Goal: Communication & Community: Answer question/provide support

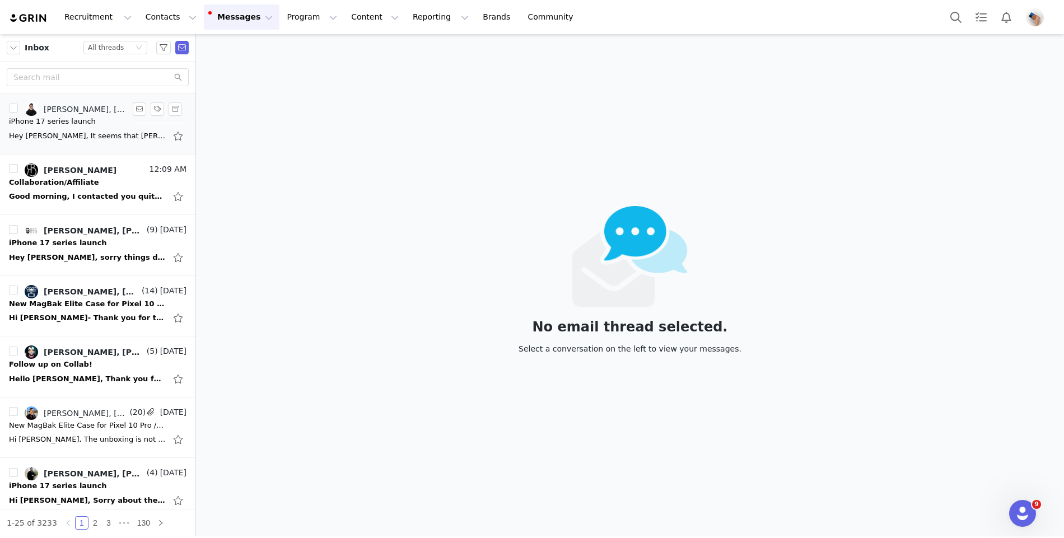
click at [60, 118] on div "iPhone 17 series launch" at bounding box center [52, 121] width 87 height 11
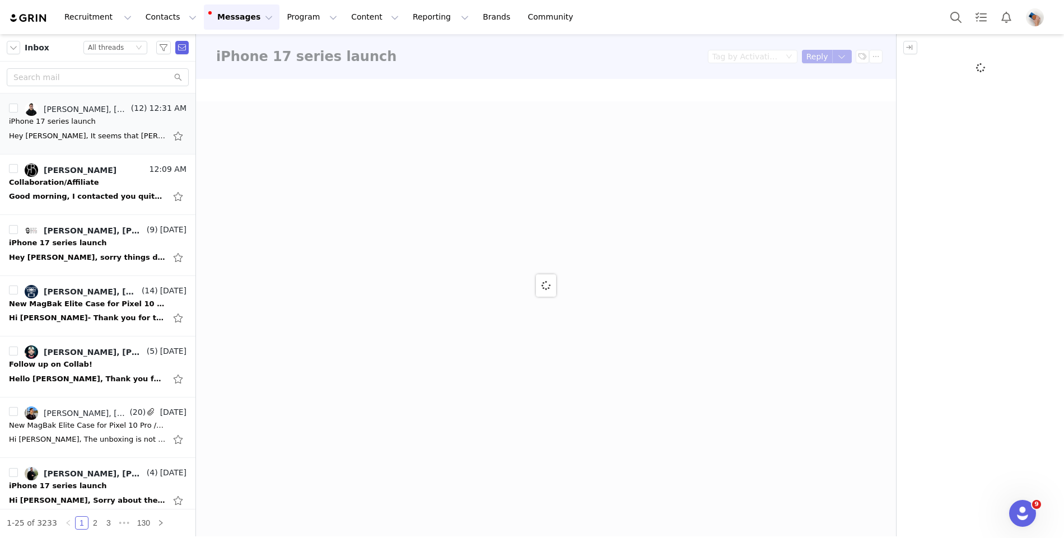
click at [76, 420] on div "New MagBak Elite Case for Pixel 10 Pro / XL – Let's Collaborate!" at bounding box center [87, 425] width 157 height 11
click at [86, 422] on div "New MagBak Elite Case for Pixel 10 Pro / XL – Let's Collaborate!" at bounding box center [87, 425] width 157 height 11
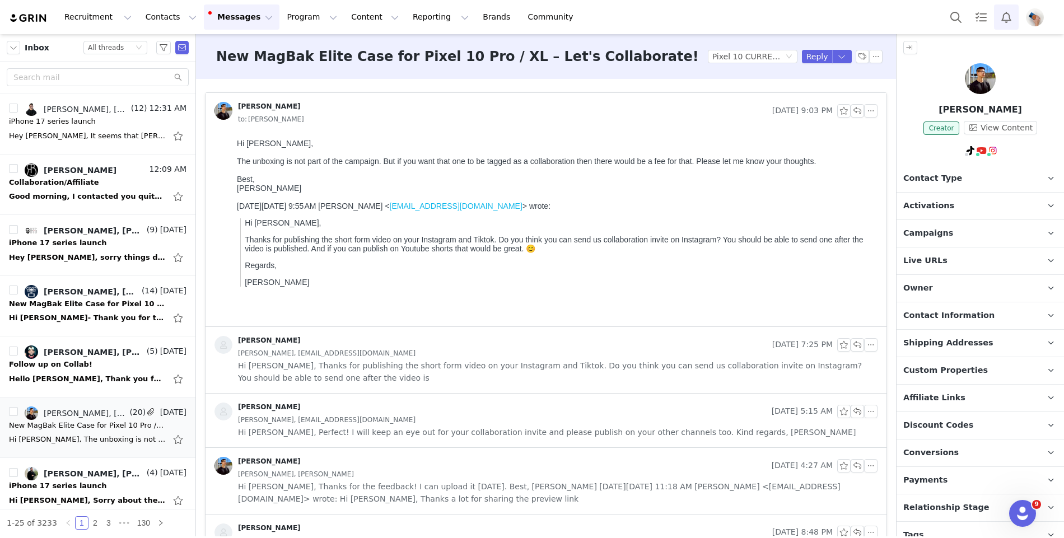
click at [1003, 12] on button "Notifications" at bounding box center [1006, 16] width 25 height 25
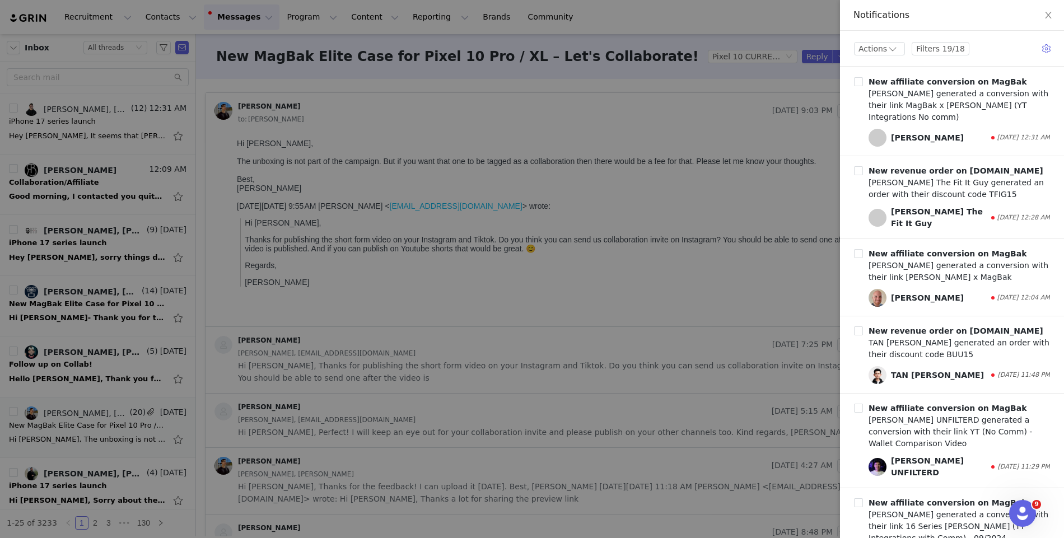
click at [696, 253] on div at bounding box center [532, 269] width 1064 height 538
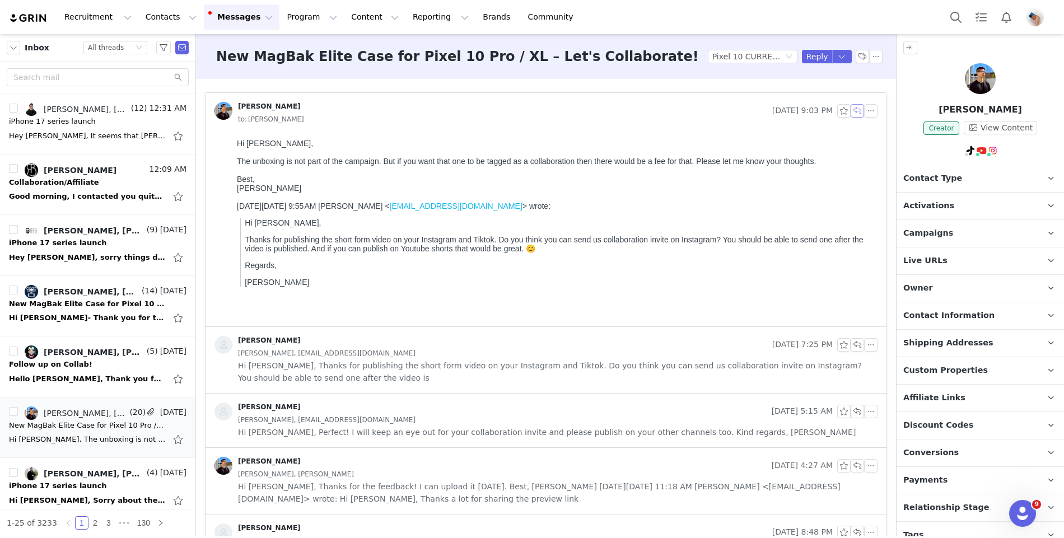
click at [860, 110] on button "button" at bounding box center [857, 110] width 13 height 13
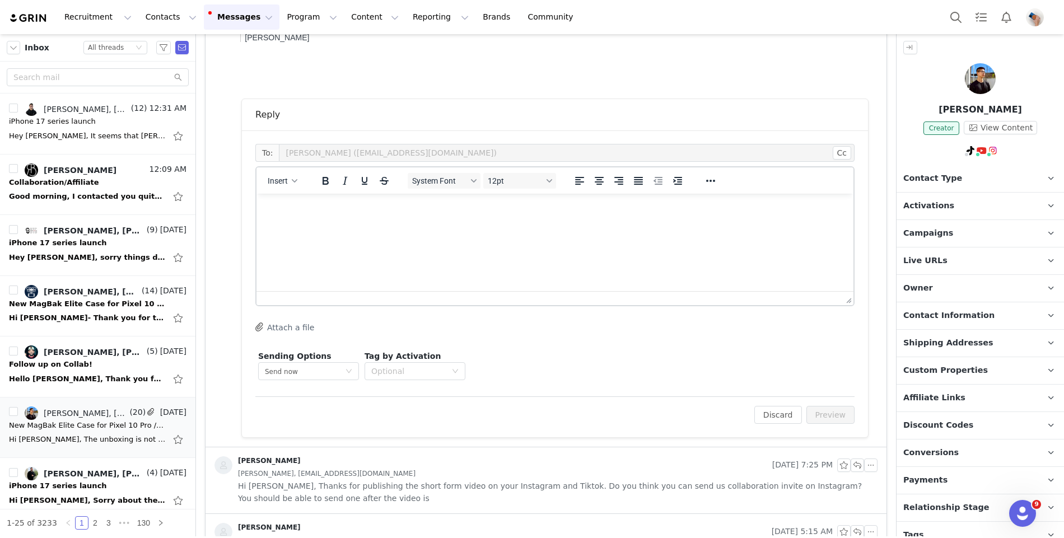
click at [384, 224] on html at bounding box center [555, 209] width 597 height 30
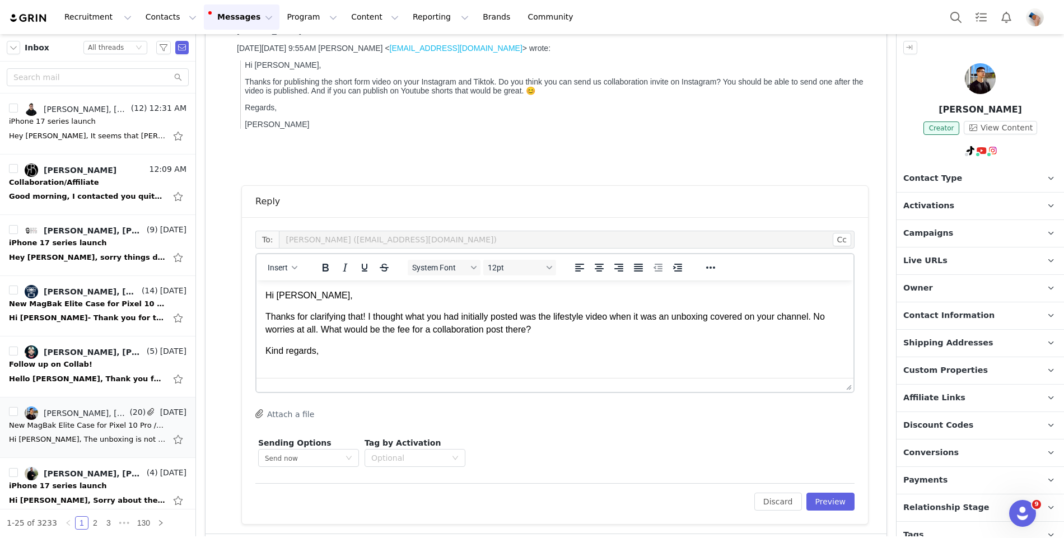
scroll to position [1, 0]
click at [840, 495] on button "Preview" at bounding box center [830, 502] width 49 height 18
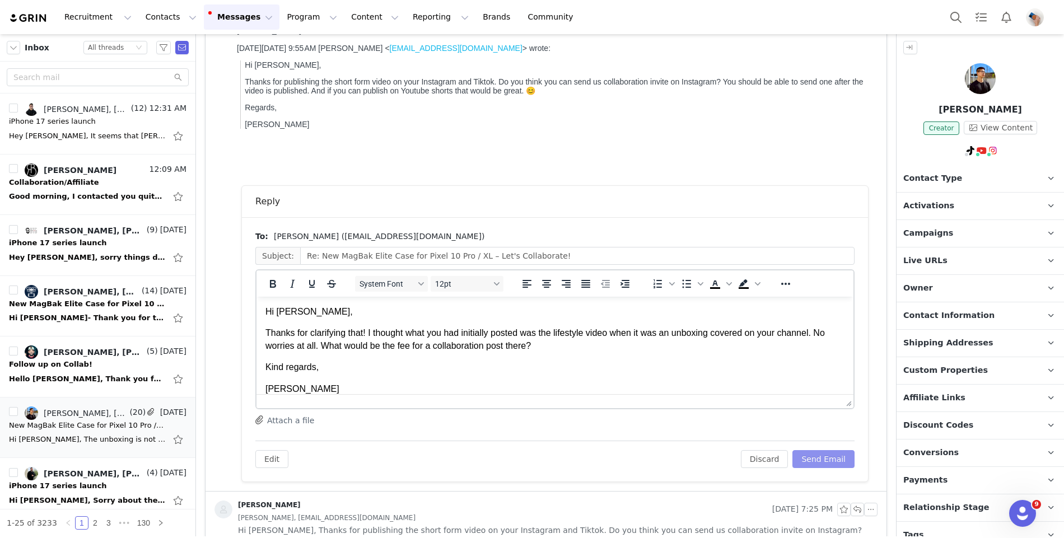
scroll to position [0, 0]
click at [827, 463] on button "Send Email" at bounding box center [823, 459] width 62 height 18
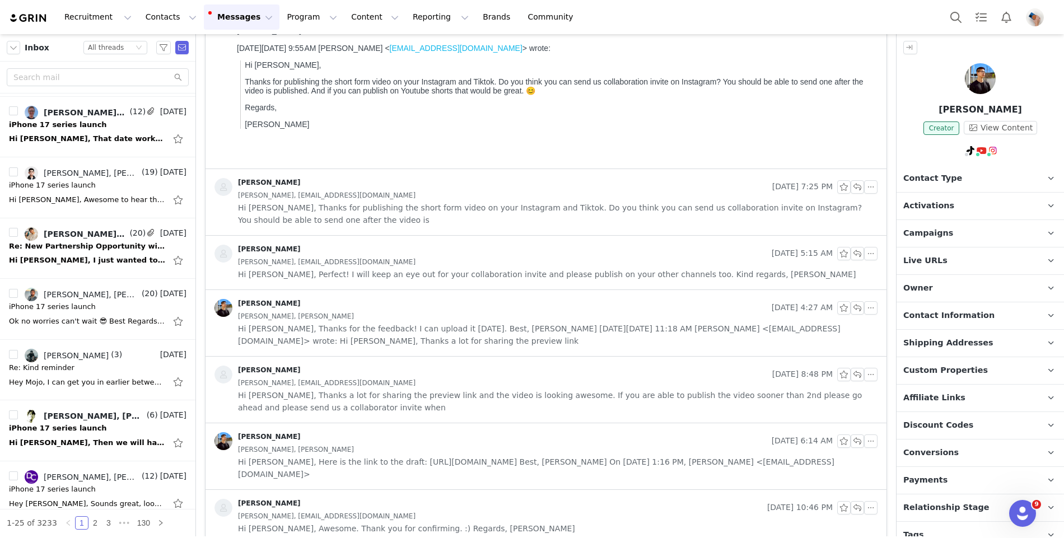
scroll to position [791, 0]
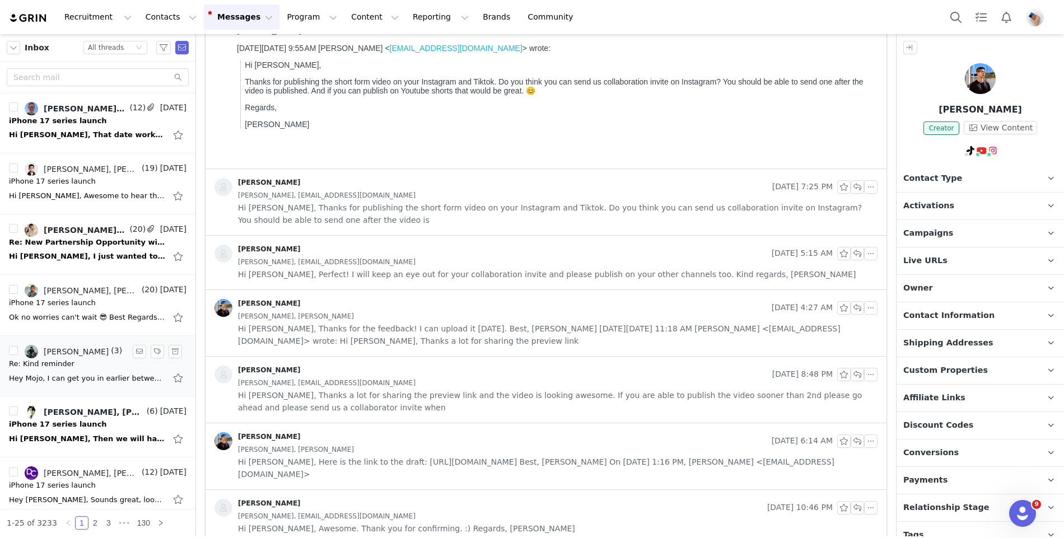
click at [66, 360] on div "Re: Kind reminder" at bounding box center [42, 363] width 66 height 11
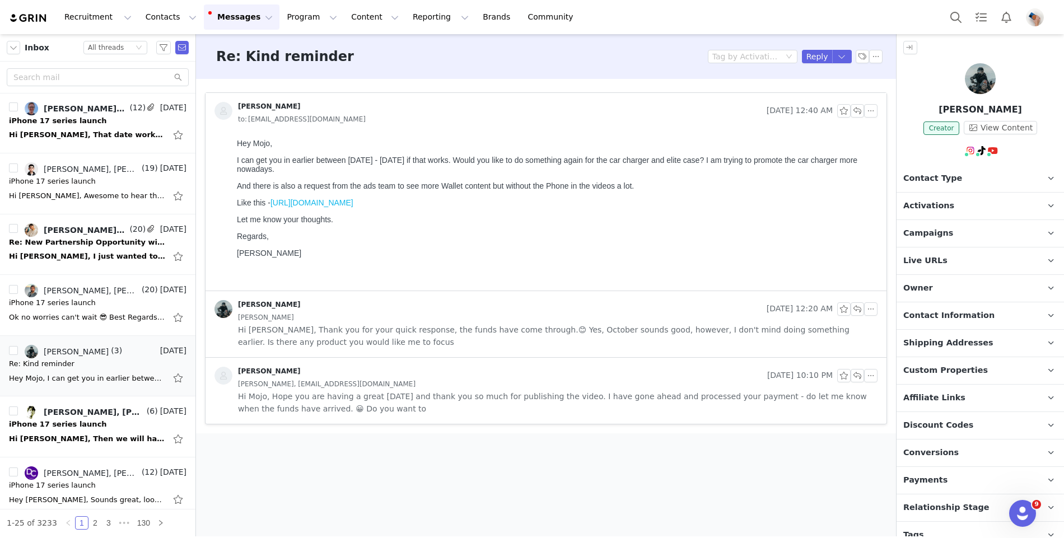
scroll to position [0, 0]
click at [976, 89] on img at bounding box center [980, 78] width 31 height 31
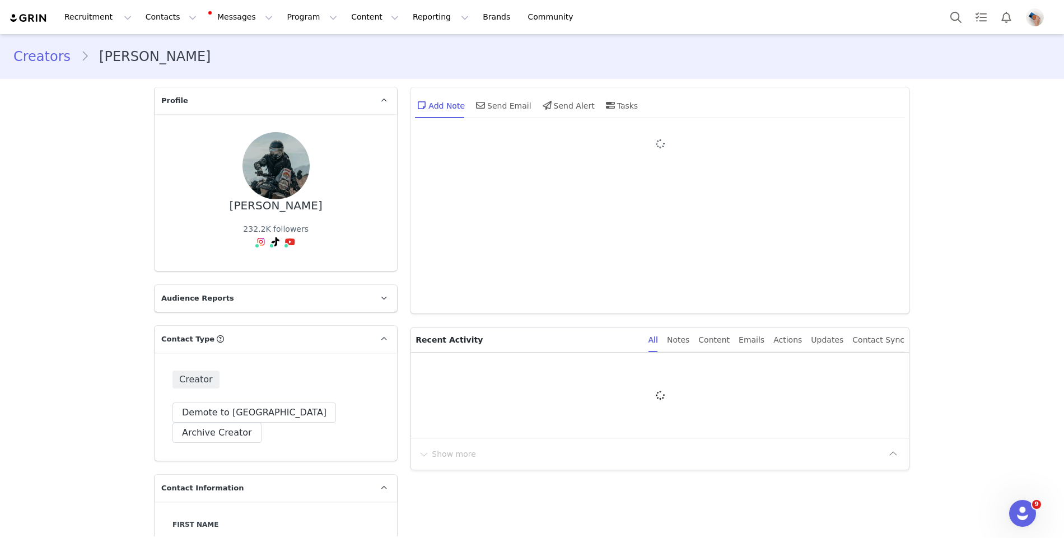
type input "+1 ([GEOGRAPHIC_DATA])"
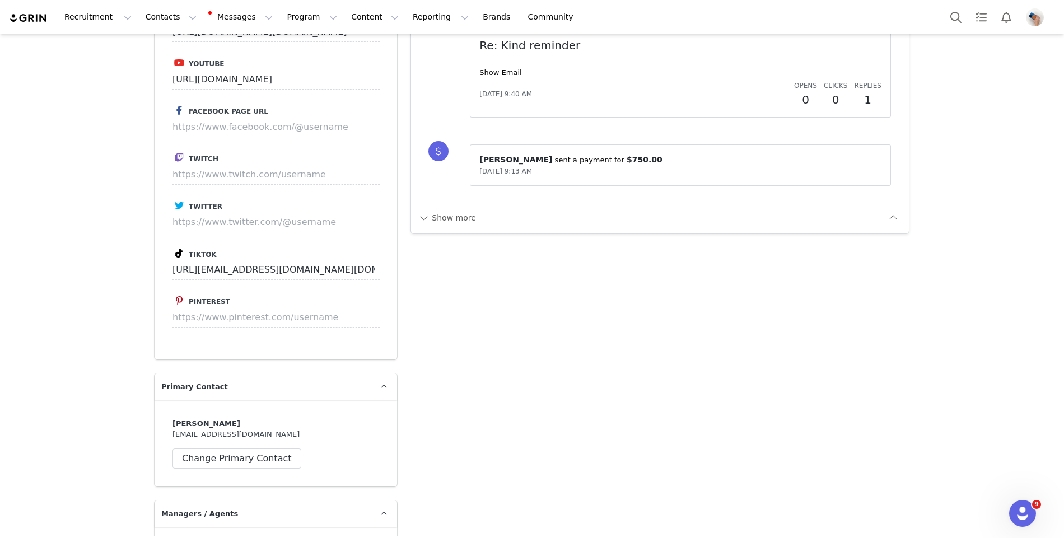
scroll to position [1433, 0]
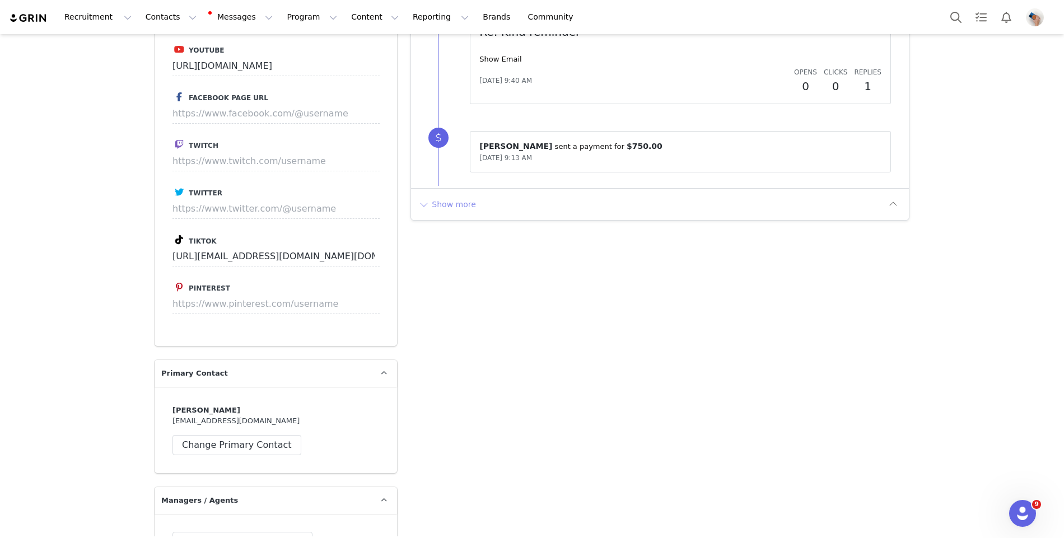
click at [457, 199] on button "Show more" at bounding box center [447, 204] width 59 height 18
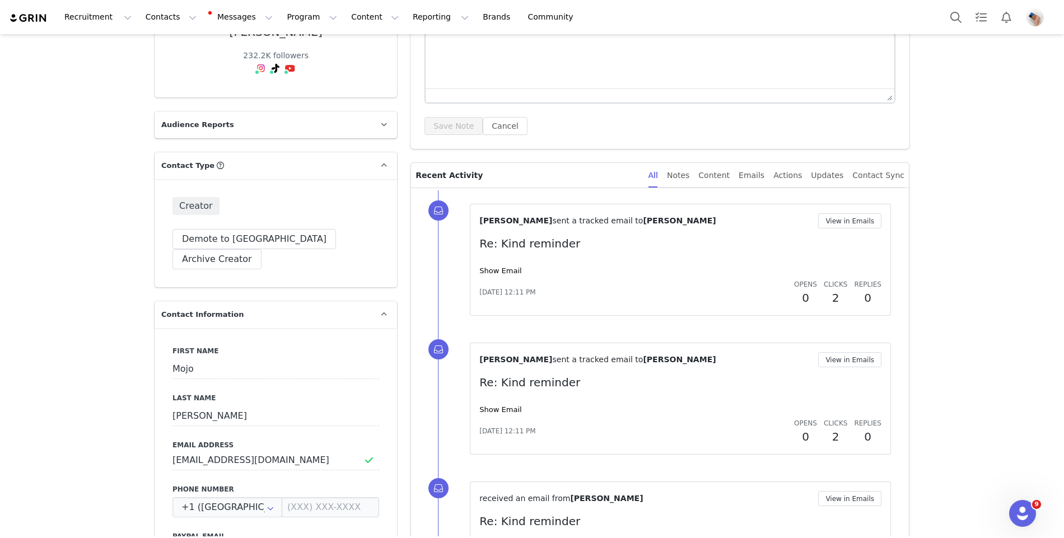
scroll to position [171, 0]
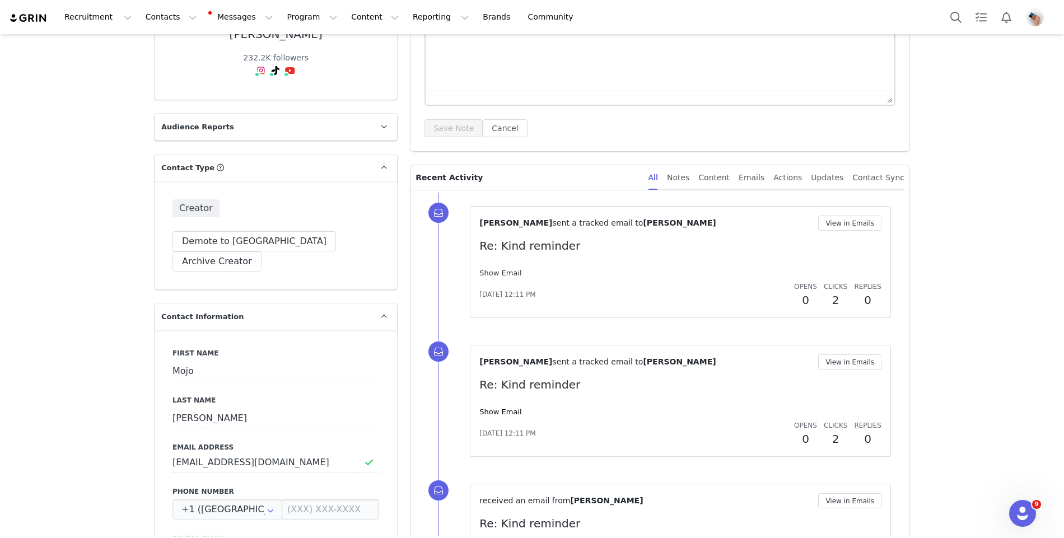
click at [506, 271] on link "Show Email" at bounding box center [500, 273] width 42 height 8
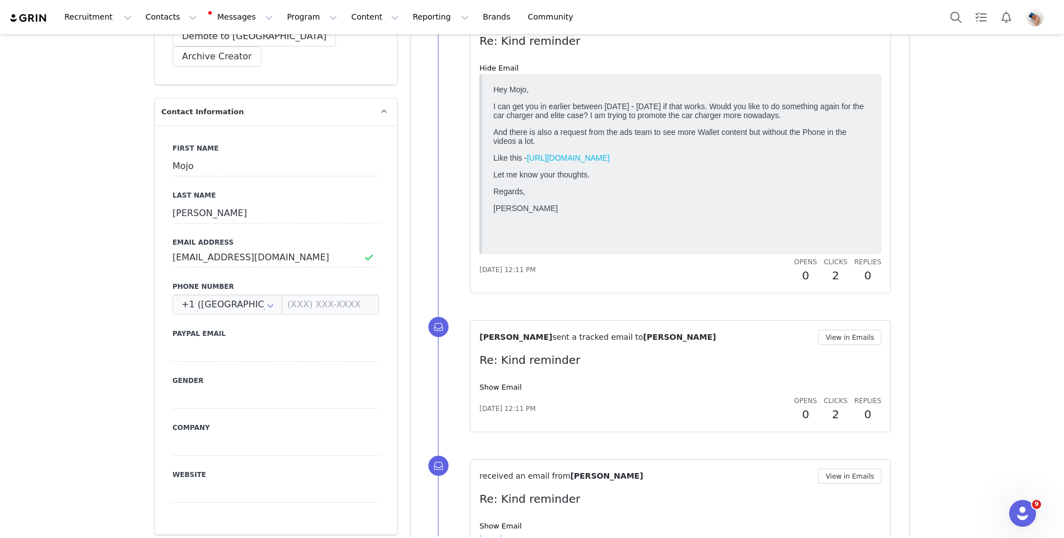
scroll to position [493, 0]
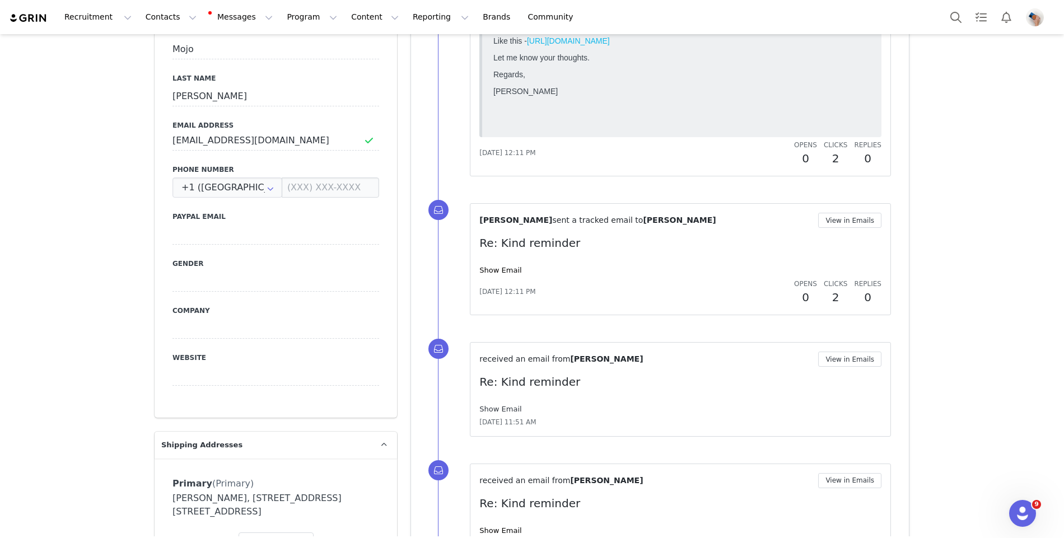
click at [493, 409] on link "Show Email" at bounding box center [500, 409] width 42 height 8
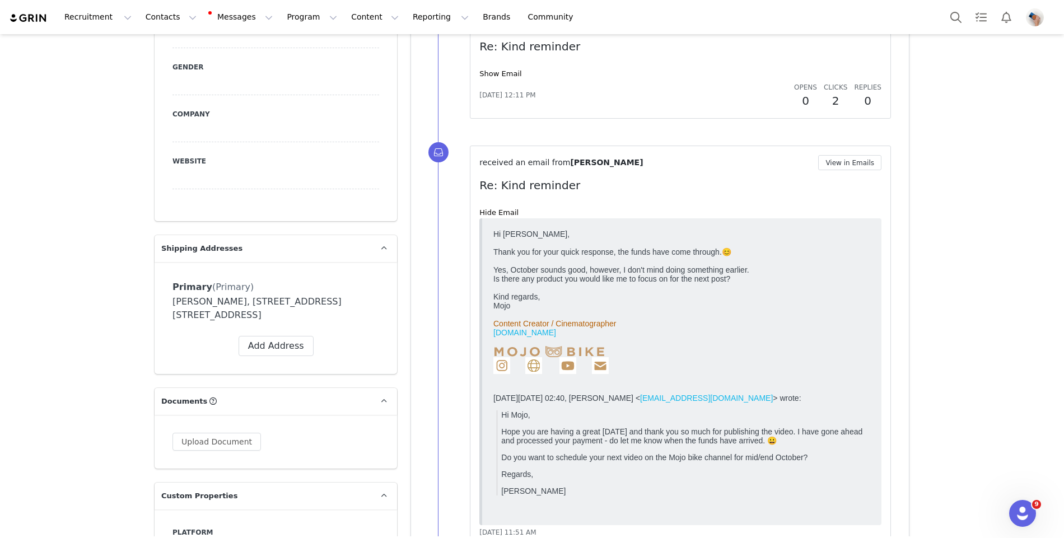
scroll to position [691, 0]
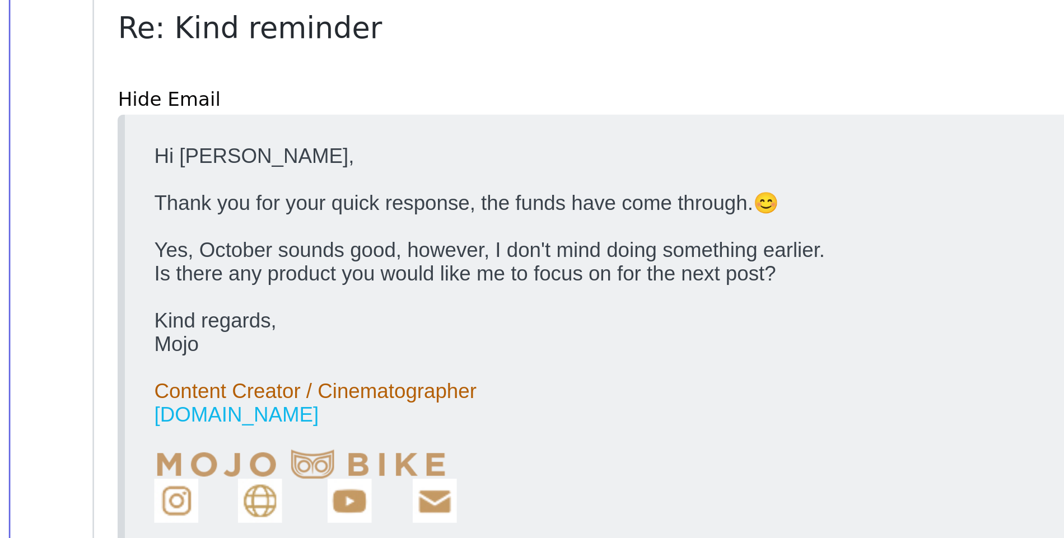
click at [269, 180] on div "Yes, October sounds good, however, I don't mind doing something earlier." at bounding box center [335, 175] width 377 height 9
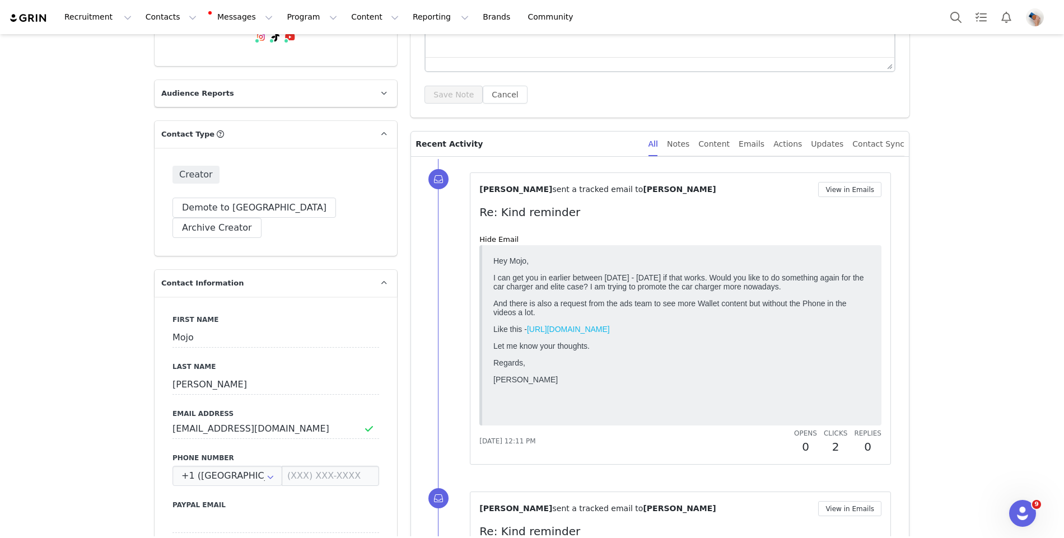
scroll to position [216, 0]
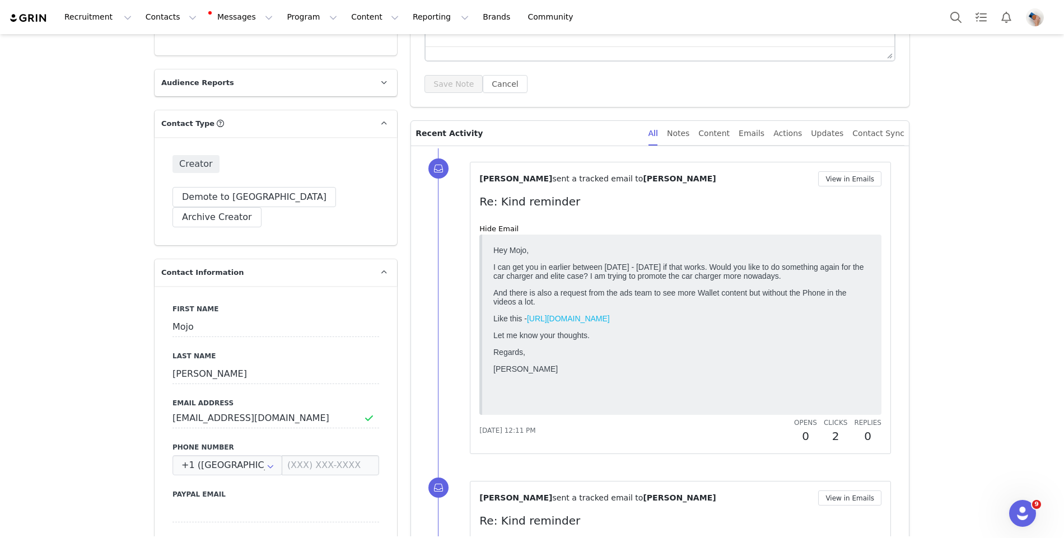
click at [610, 316] on link "[URL][DOMAIN_NAME]" at bounding box center [568, 318] width 83 height 9
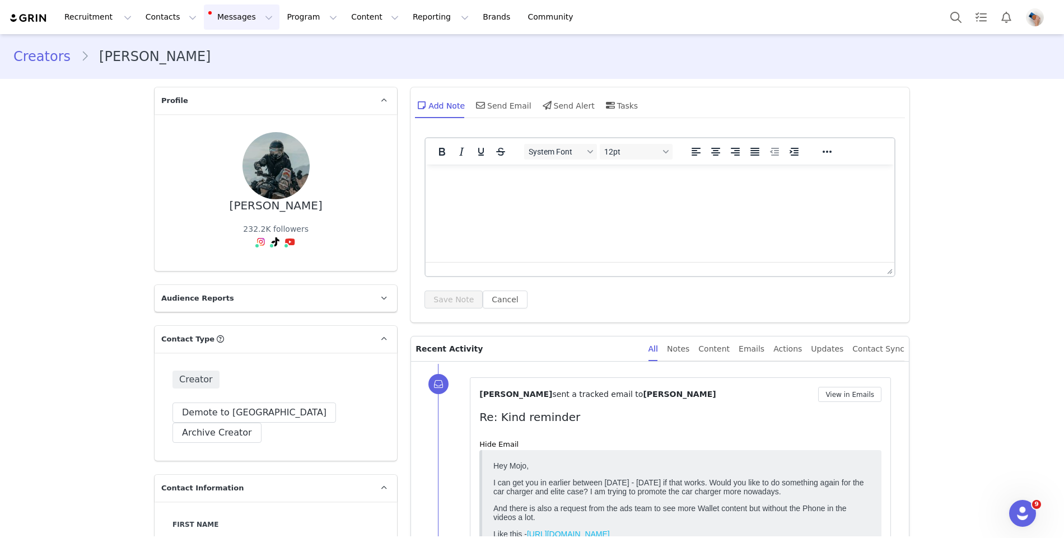
click at [232, 13] on button "Messages Messages" at bounding box center [242, 16] width 76 height 25
click at [239, 64] on div "Inbox 24" at bounding box center [235, 70] width 75 height 12
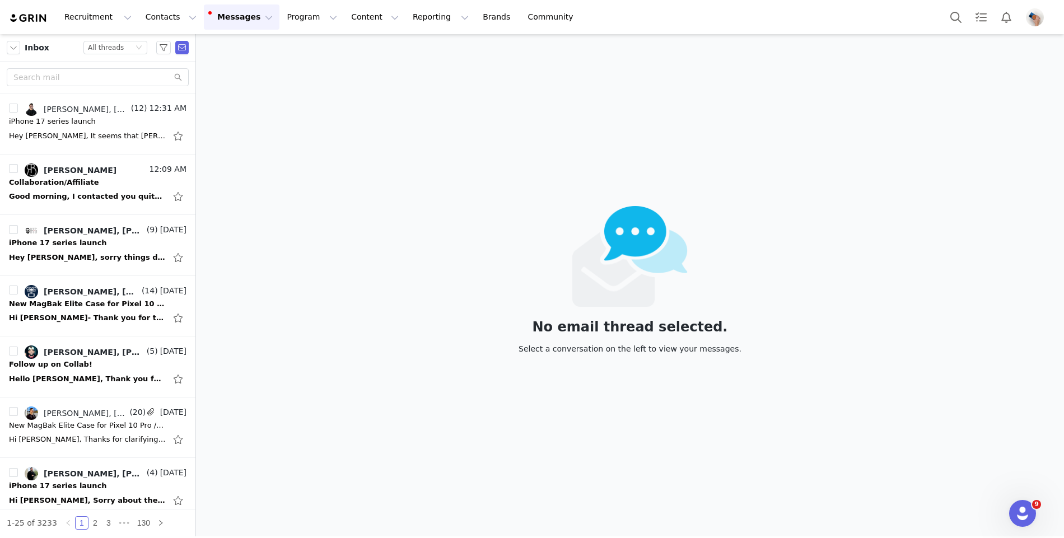
click at [204, 4] on button "Messages Messages" at bounding box center [242, 16] width 76 height 25
click at [276, 283] on div "No email thread selected. Select a conversation on the left to view your messag…" at bounding box center [630, 285] width 868 height 502
click at [98, 140] on div "Hey Nadia, It seems that FedEx was able to get the shipping done overnight! The…" at bounding box center [87, 135] width 157 height 11
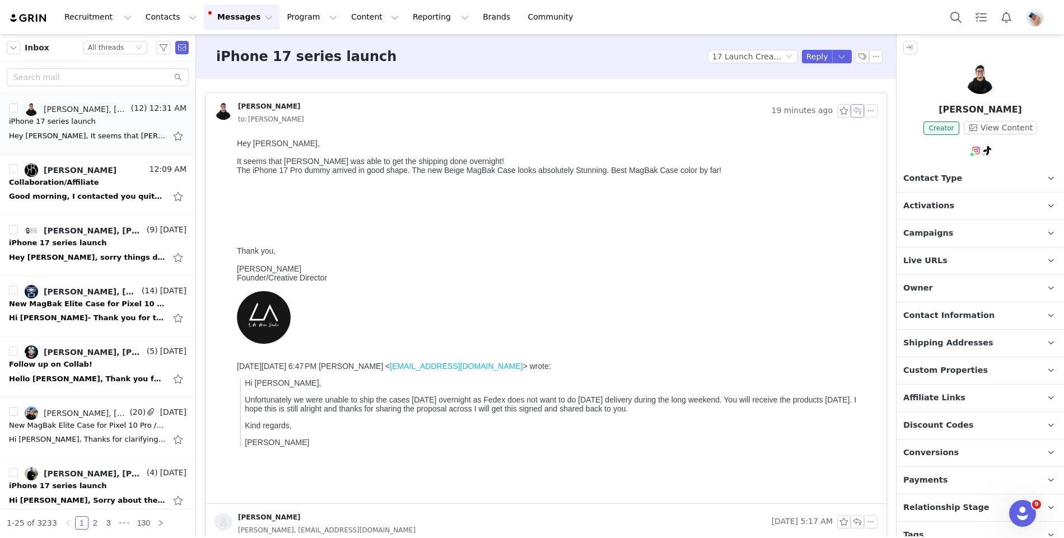
click at [860, 111] on button "button" at bounding box center [857, 110] width 13 height 13
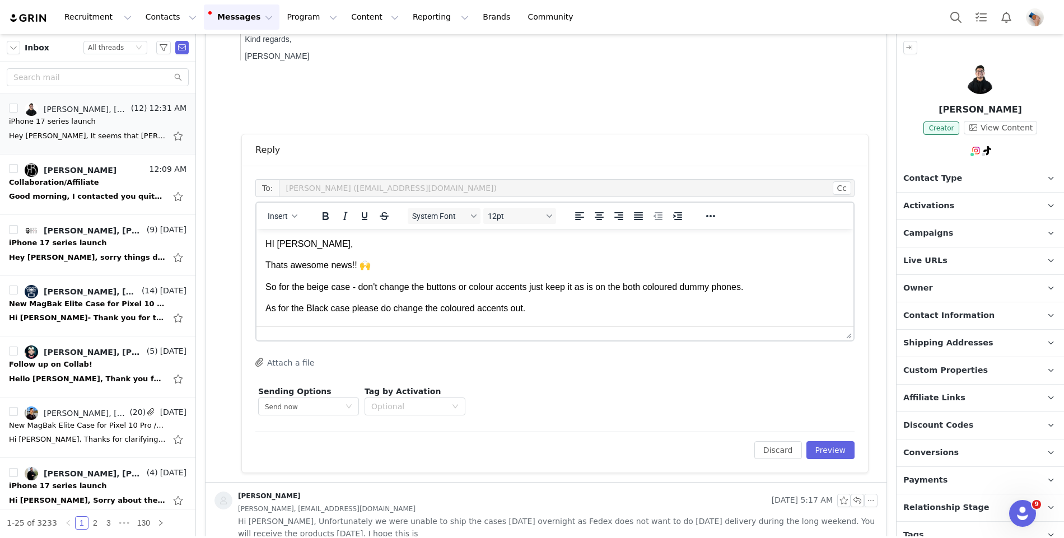
scroll to position [391, 0]
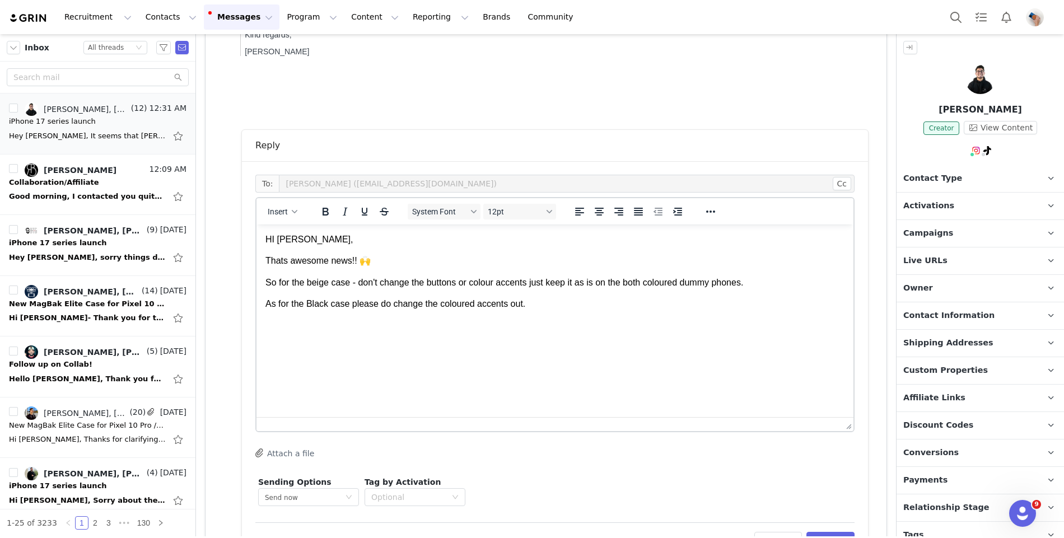
drag, startPoint x: 848, startPoint y: 328, endPoint x: 837, endPoint y: 429, distance: 101.5
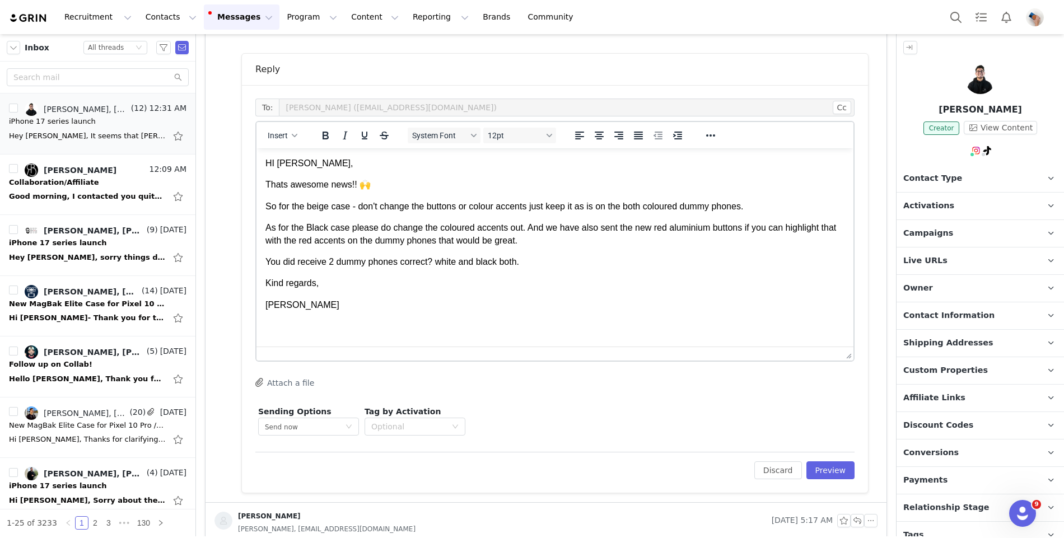
scroll to position [464, 0]
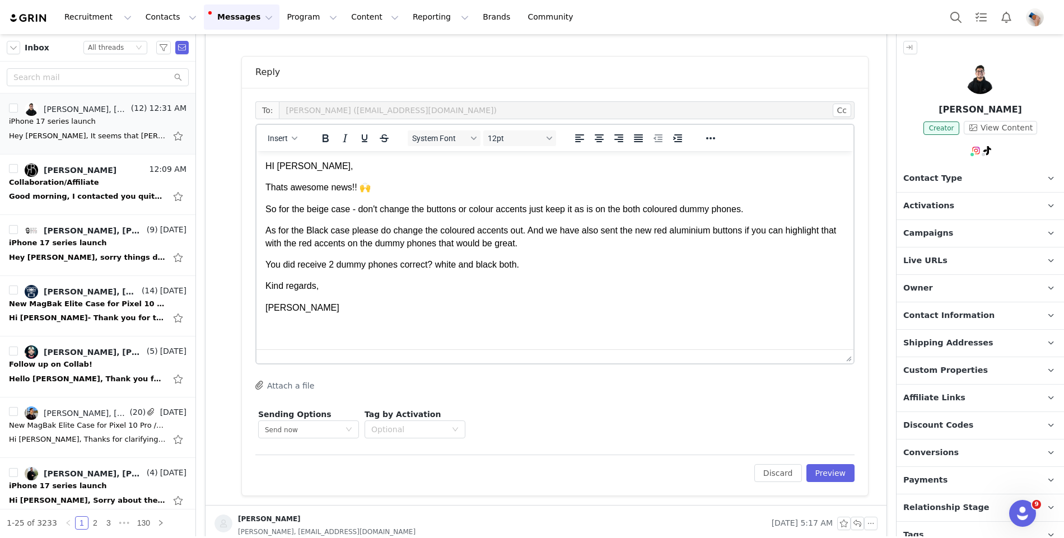
click at [766, 208] on p "So for the beige case - don't change the buttons or colour accents just keep it…" at bounding box center [554, 209] width 579 height 12
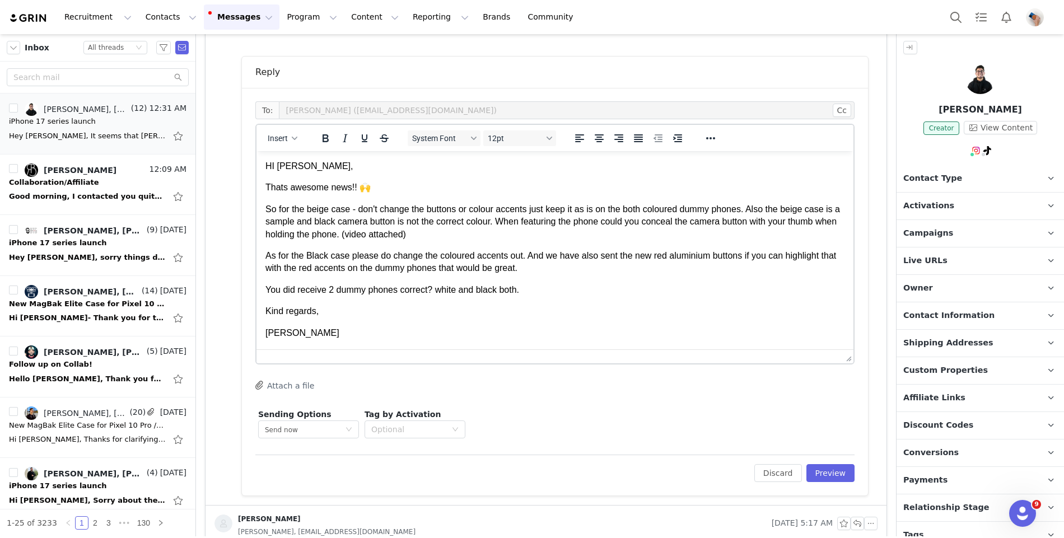
click at [287, 379] on button "Attach a file" at bounding box center [284, 385] width 59 height 13
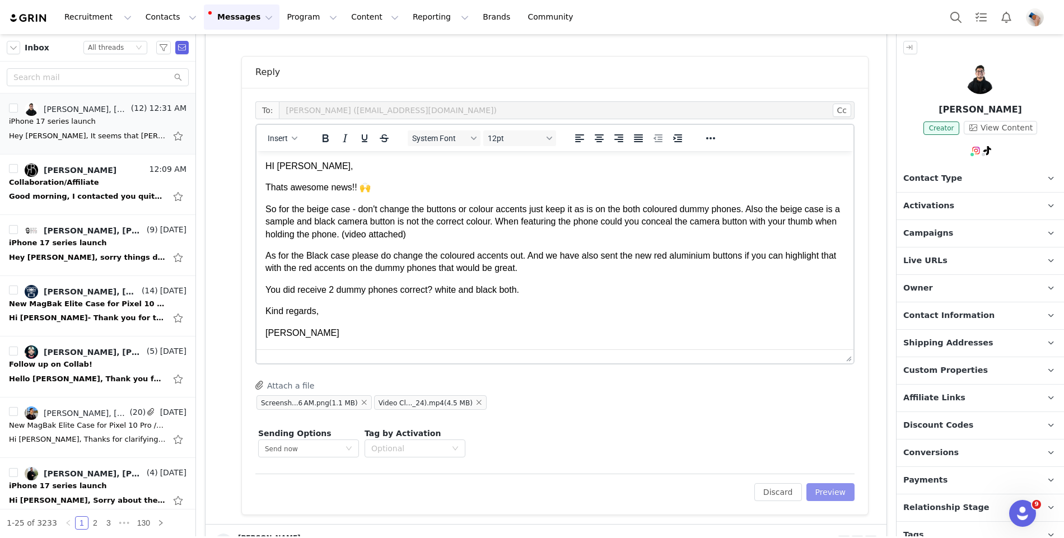
click at [818, 494] on button "Preview" at bounding box center [830, 492] width 49 height 18
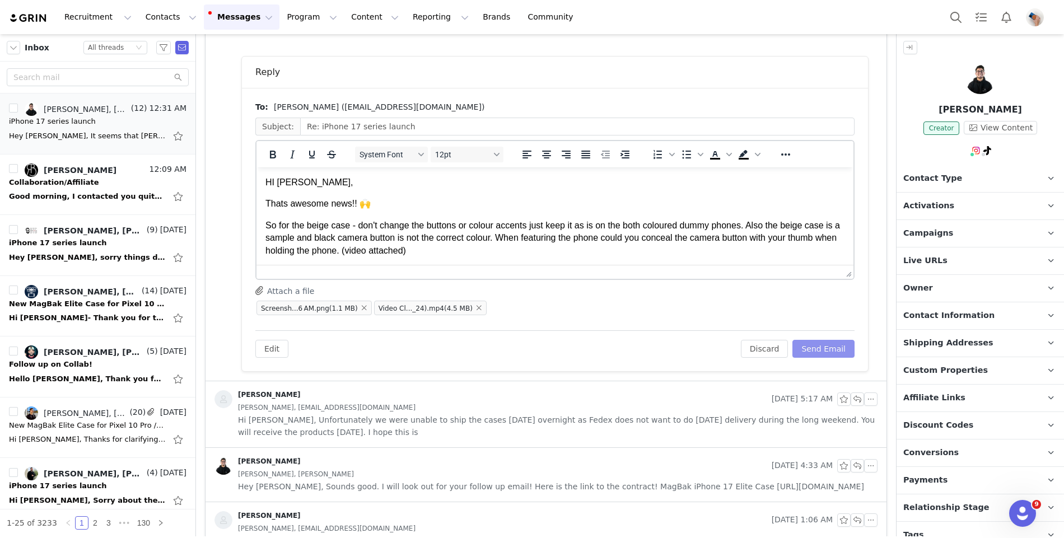
scroll to position [0, 0]
click at [816, 342] on button "Send Email" at bounding box center [823, 349] width 62 height 18
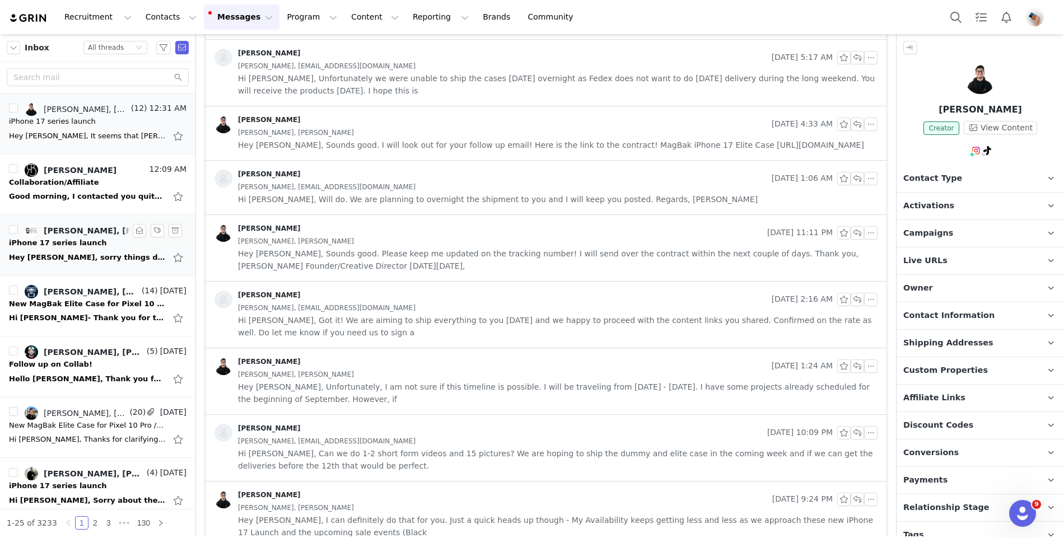
click at [71, 246] on div "iPhone 17 series launch" at bounding box center [58, 242] width 98 height 11
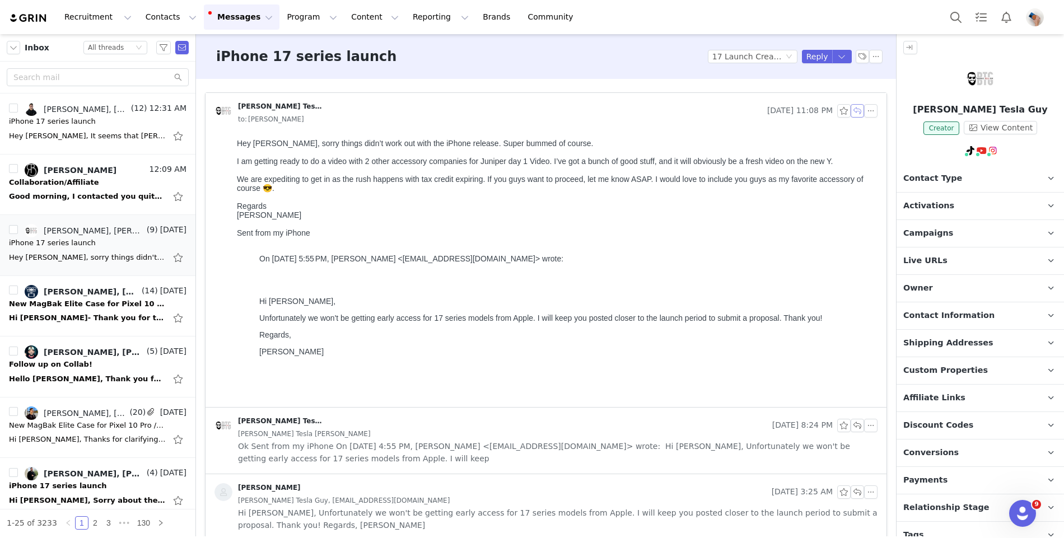
click at [856, 109] on button "button" at bounding box center [857, 110] width 13 height 13
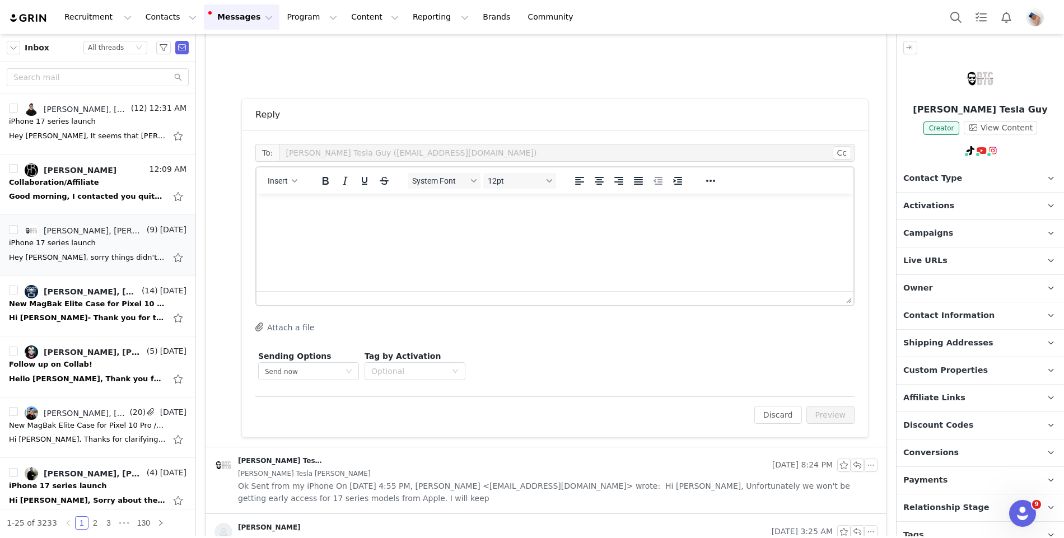
click at [314, 224] on html at bounding box center [555, 209] width 597 height 30
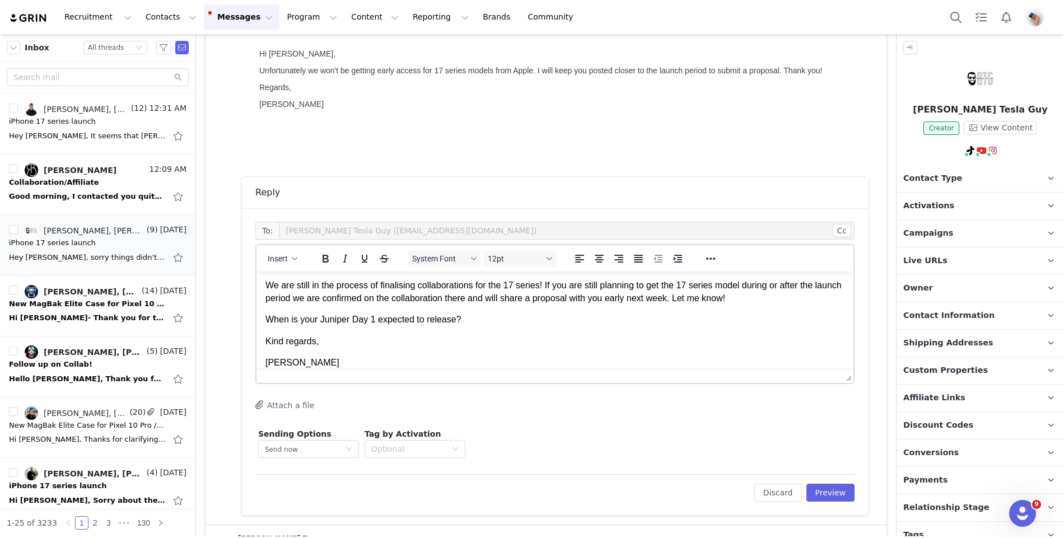
scroll to position [253, 0]
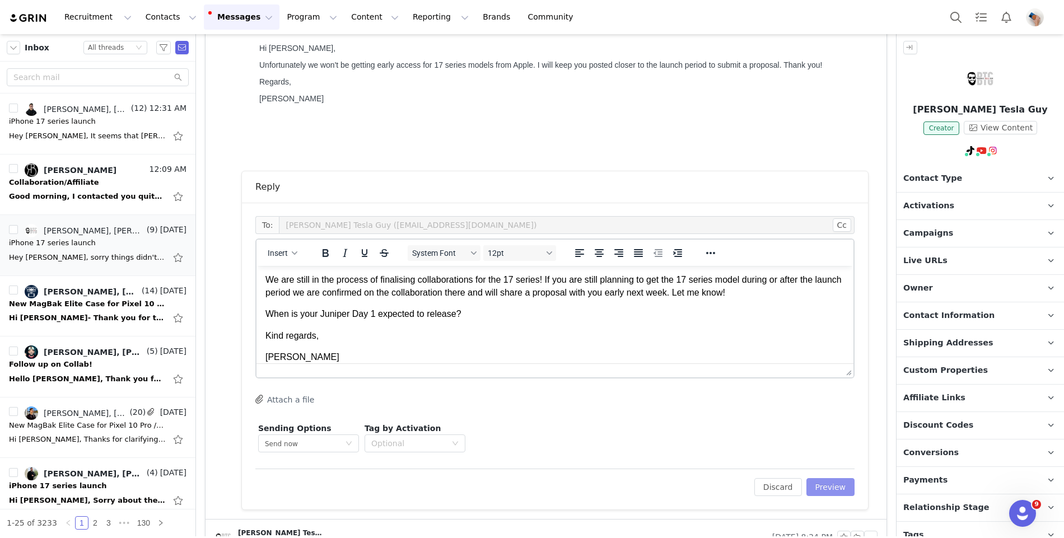
click at [826, 493] on button "Preview" at bounding box center [830, 487] width 49 height 18
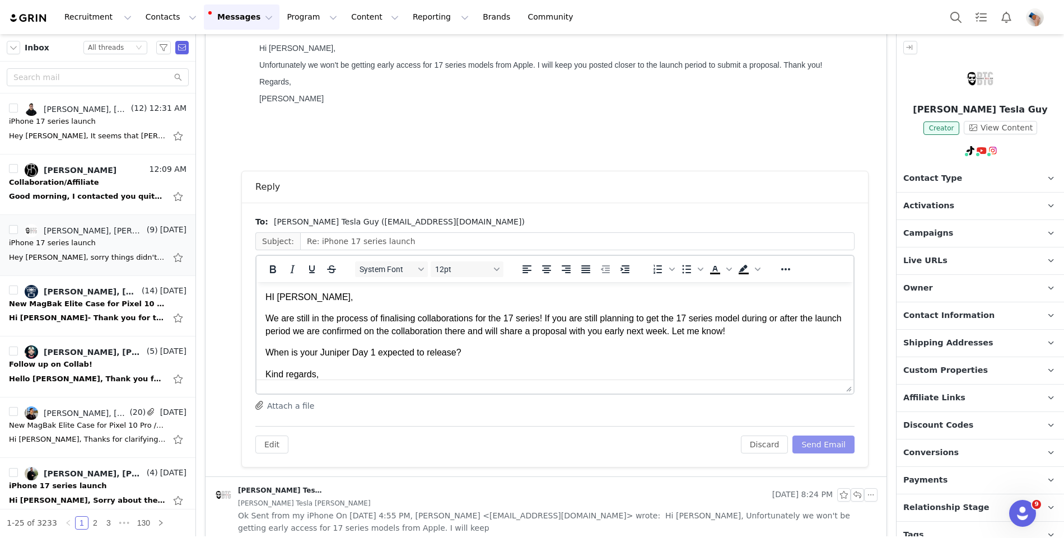
scroll to position [0, 0]
click at [831, 446] on button "Send Email" at bounding box center [823, 445] width 62 height 18
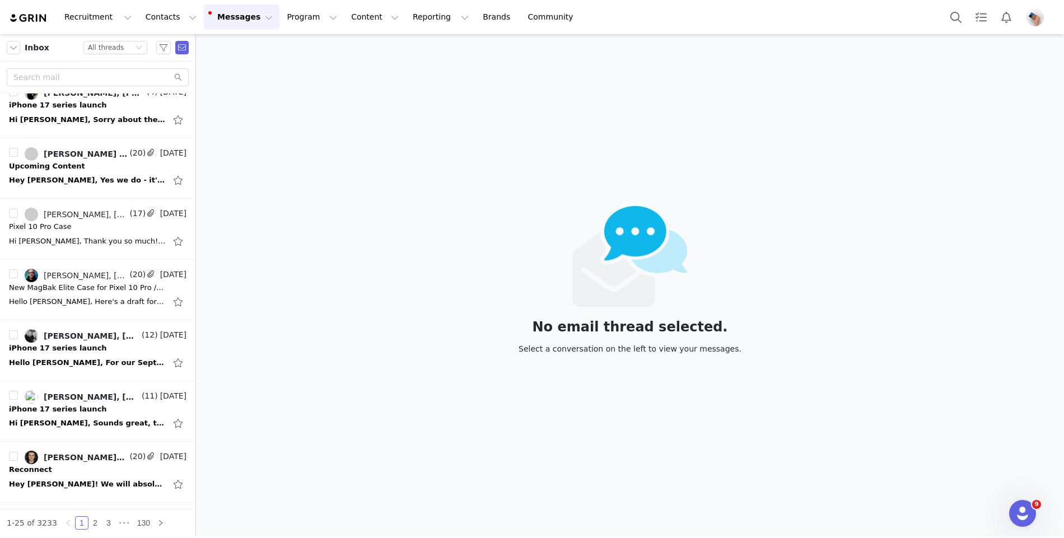
scroll to position [397, 0]
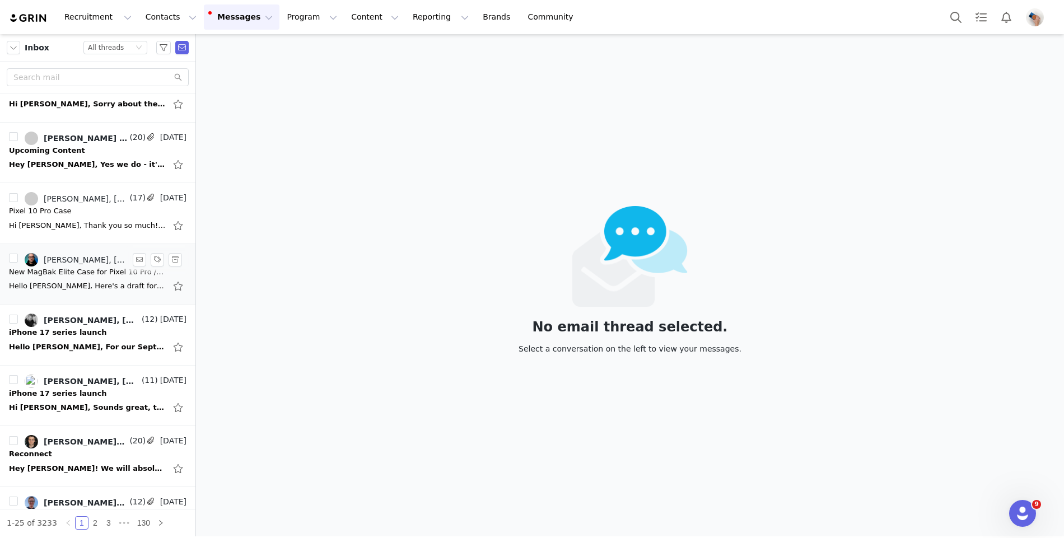
click at [74, 282] on div "Hello [PERSON_NAME], Here's a draft for the Pixel 10 Pro XL First Impressions v…" at bounding box center [87, 286] width 157 height 11
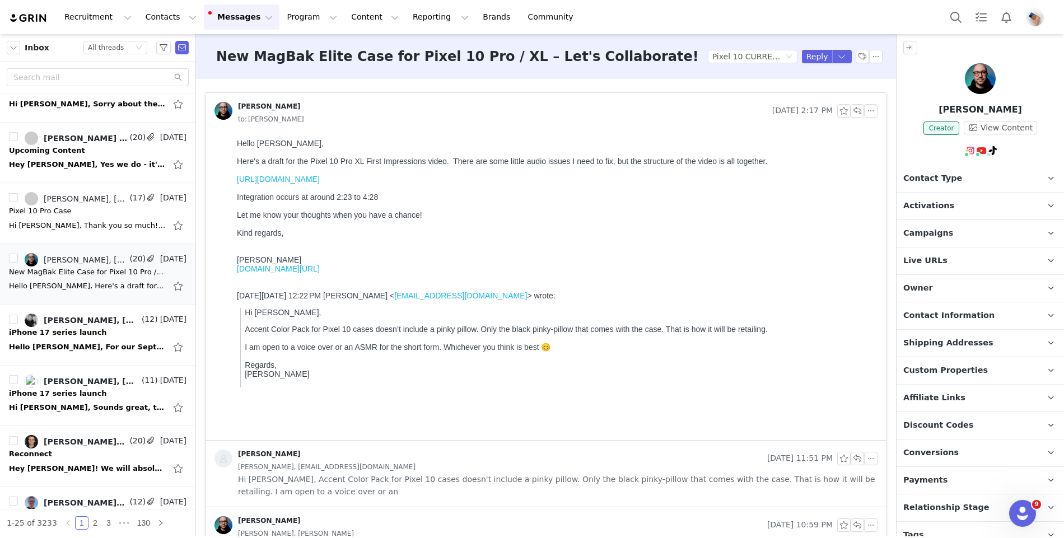
scroll to position [36, 0]
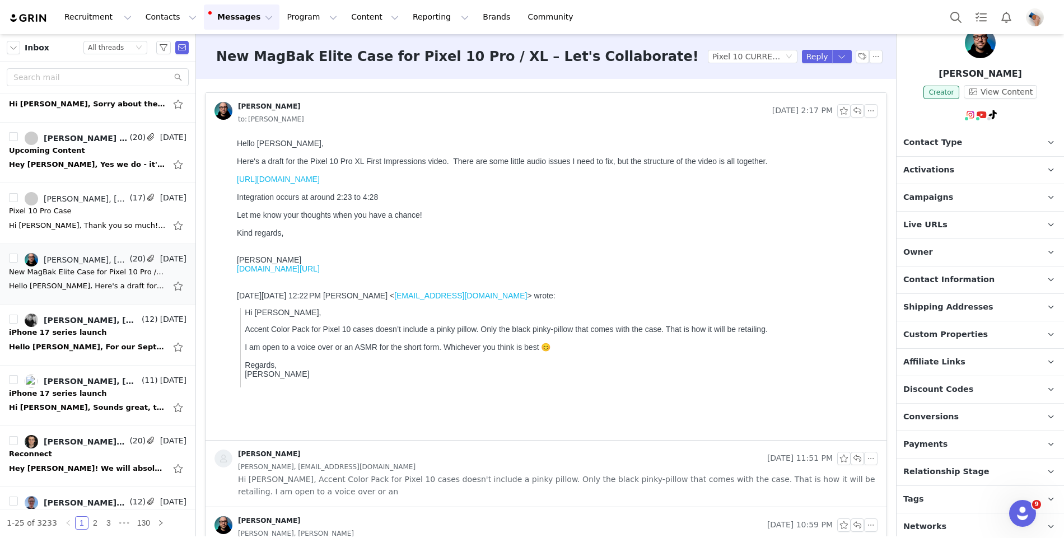
click at [933, 431] on p "Payments" at bounding box center [967, 444] width 141 height 27
click at [932, 357] on span "Affiliate Links" at bounding box center [934, 362] width 62 height 12
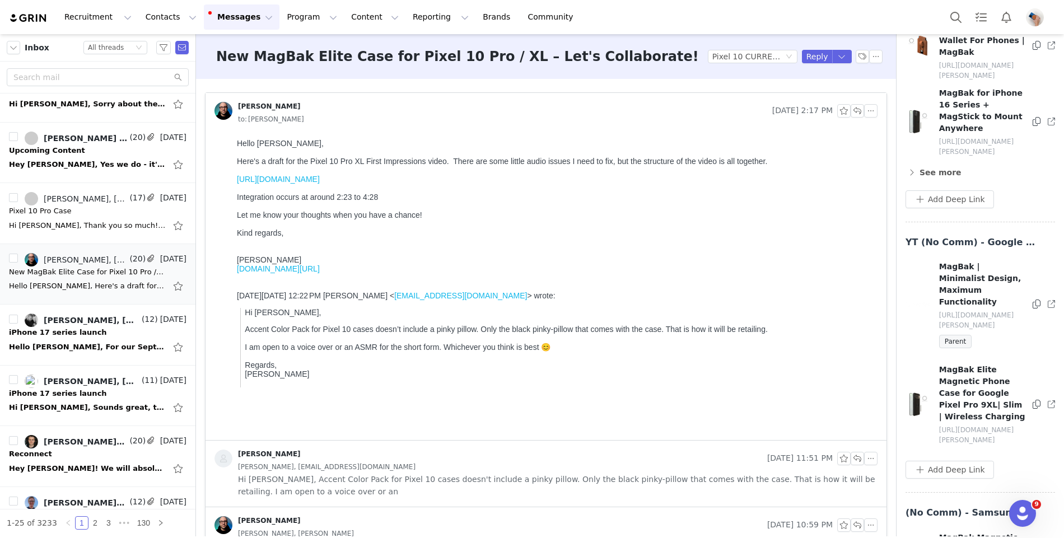
scroll to position [729, 0]
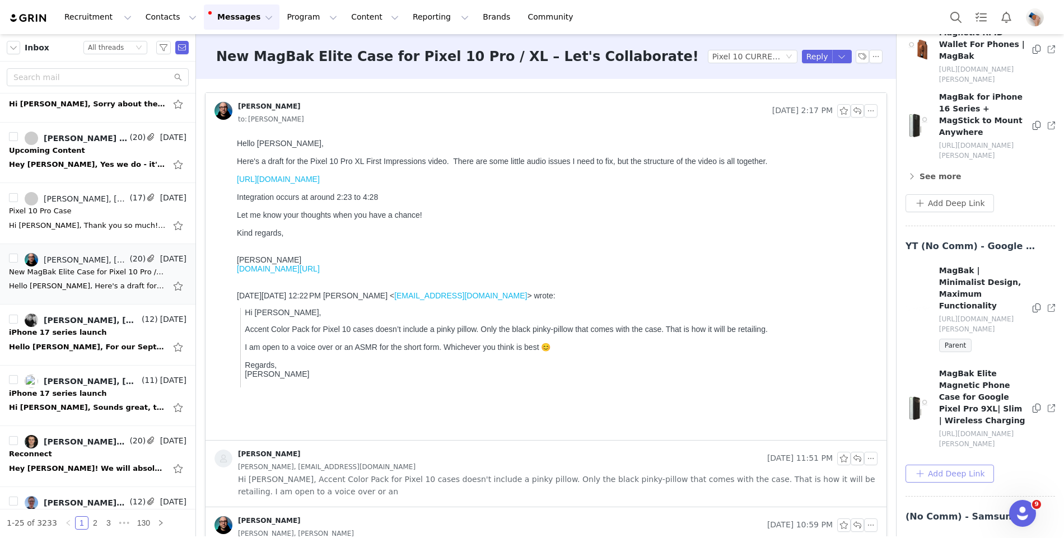
click at [964, 465] on button "Add Deep Link" at bounding box center [950, 474] width 88 height 18
click at [941, 510] on input "text" at bounding box center [995, 519] width 179 height 18
paste input "[URL][DOMAIN_NAME]"
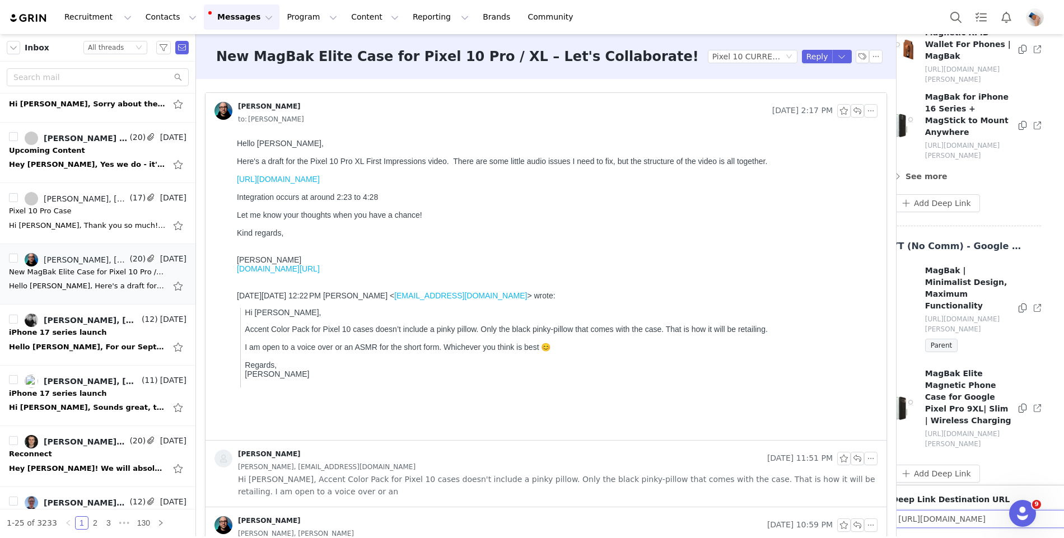
type input "[URL][DOMAIN_NAME]"
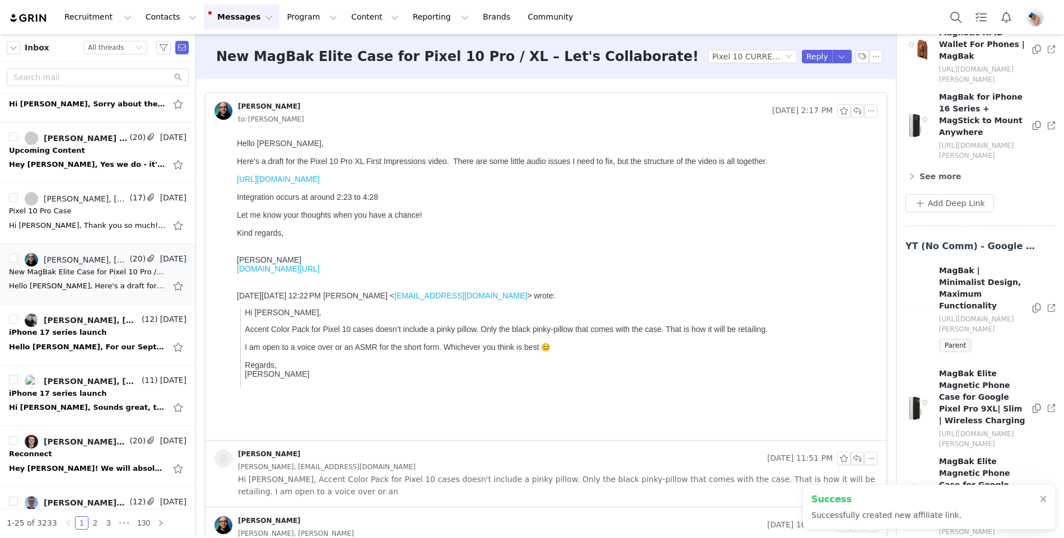
scroll to position [756, 0]
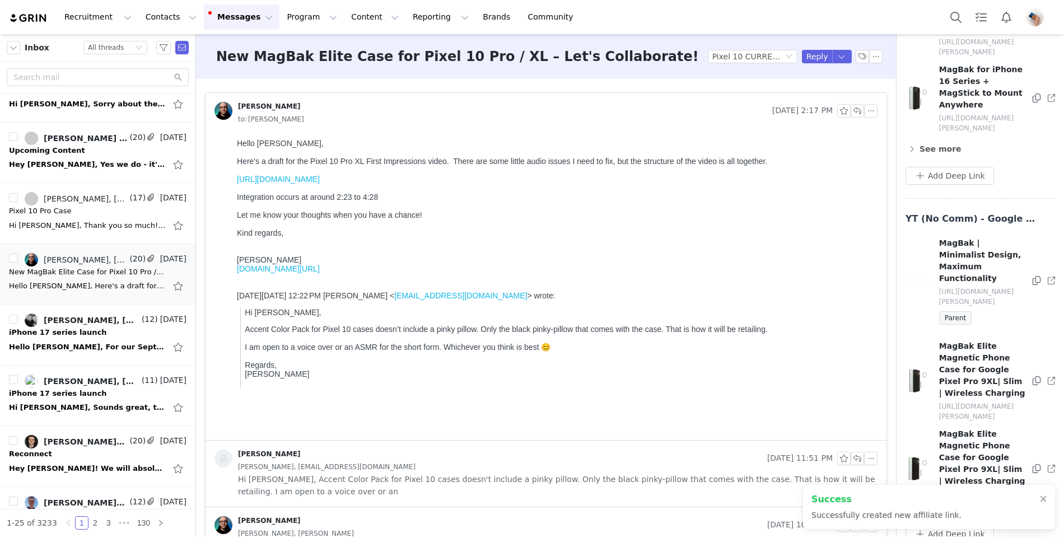
click at [1053, 465] on icon at bounding box center [1051, 468] width 7 height 7
click at [1031, 428] on div "MagBak Elite Magnetic Phone Case for Google Pixel Pro 9XL| Slim | Wireless Char…" at bounding box center [980, 468] width 151 height 81
click at [1035, 464] on icon at bounding box center [1037, 468] width 8 height 9
click at [854, 113] on button "button" at bounding box center [857, 110] width 13 height 13
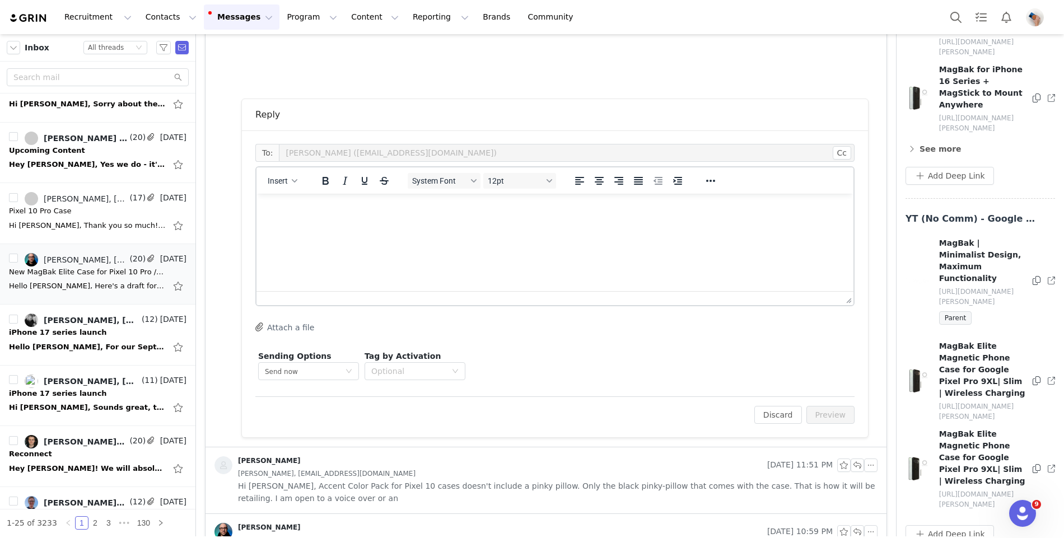
scroll to position [0, 0]
click at [318, 224] on html at bounding box center [555, 209] width 597 height 30
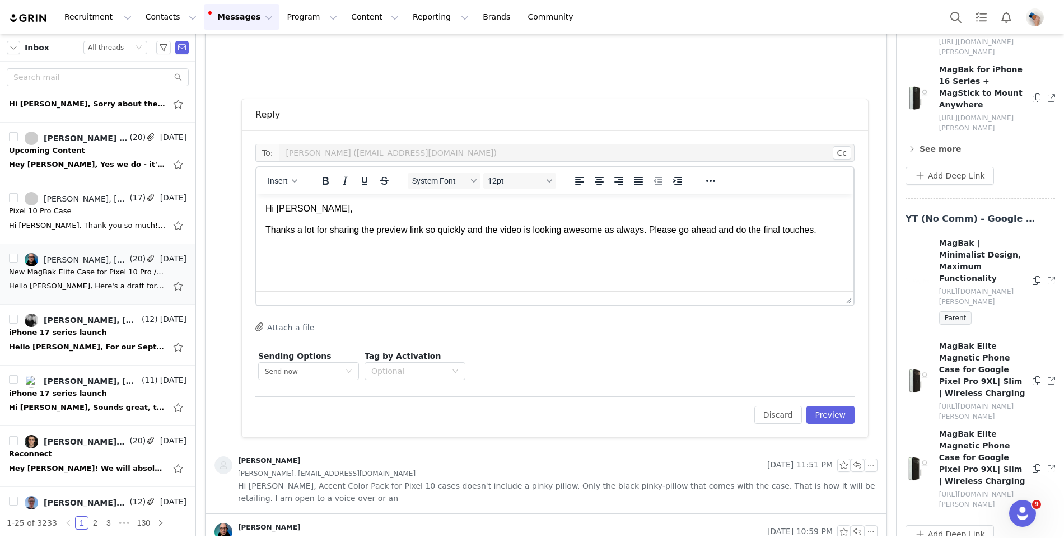
click at [362, 253] on p "Rich Text Area. Press ALT-0 for help." at bounding box center [554, 252] width 579 height 12
click at [832, 230] on p "Thanks a lot for sharing the preview link so quickly and the video is looking a…" at bounding box center [554, 230] width 579 height 12
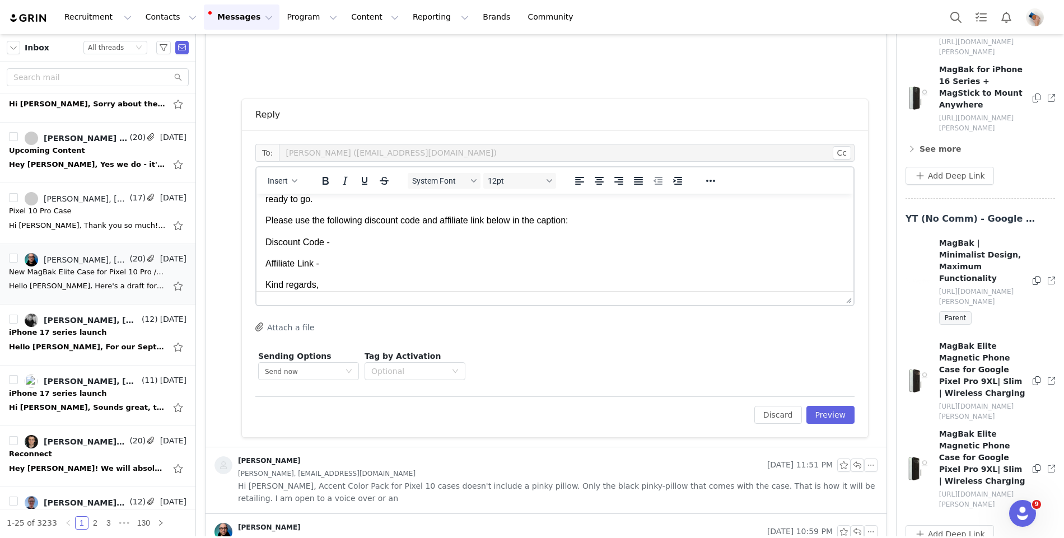
scroll to position [66, 0]
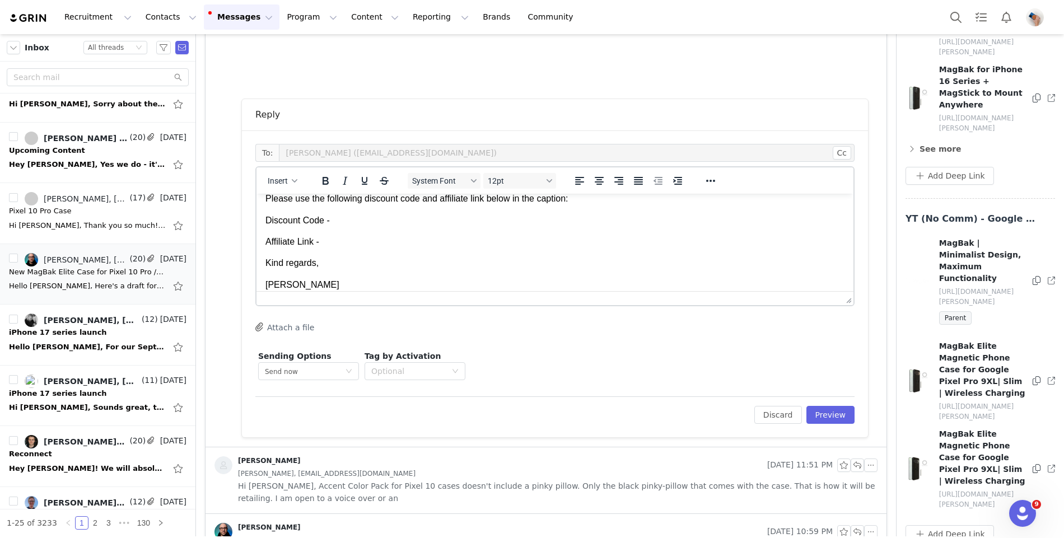
click at [359, 238] on p "Affiliate Link -" at bounding box center [554, 242] width 579 height 12
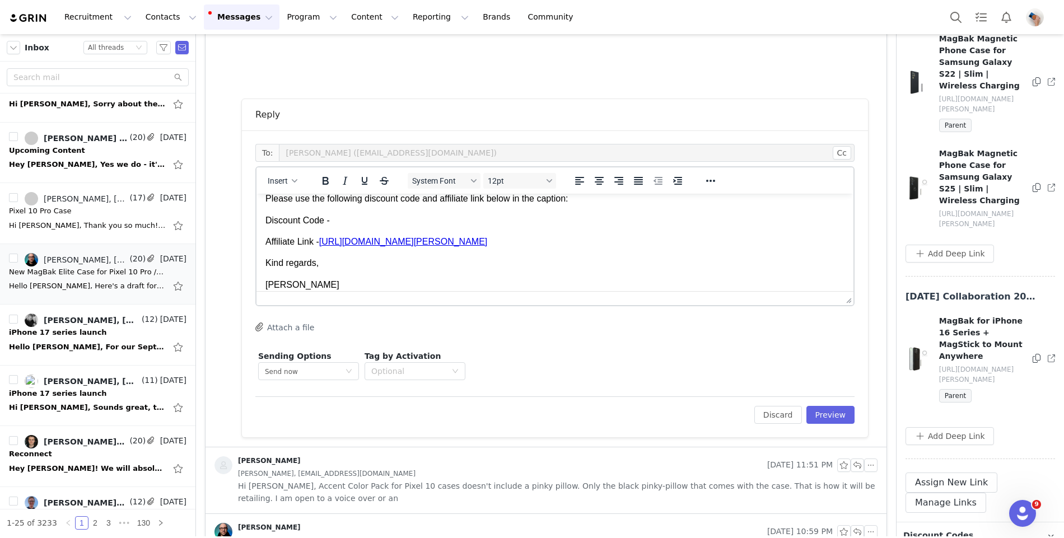
scroll to position [1321, 0]
click at [944, 529] on span "Discount Codes" at bounding box center [938, 535] width 70 height 12
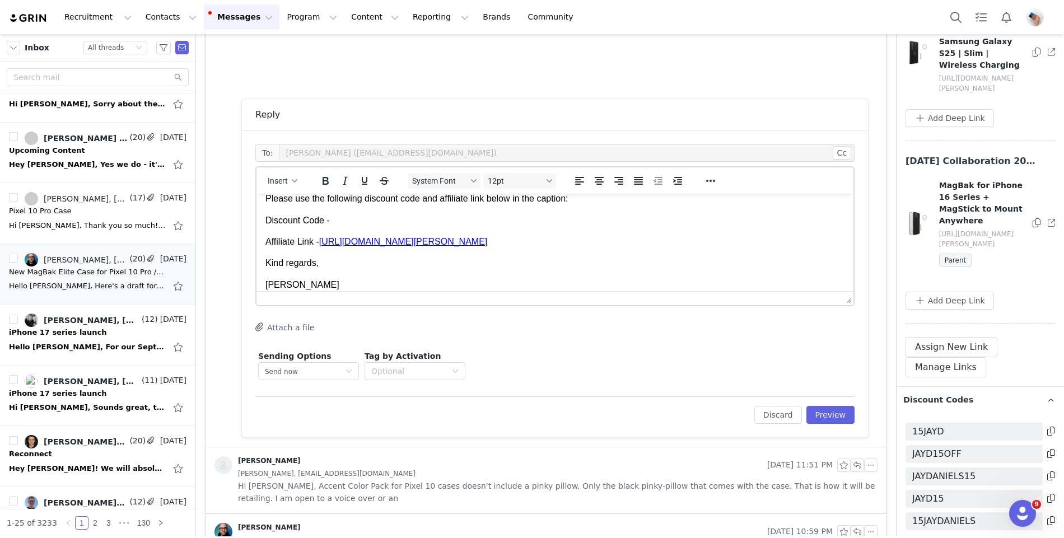
scroll to position [1459, 0]
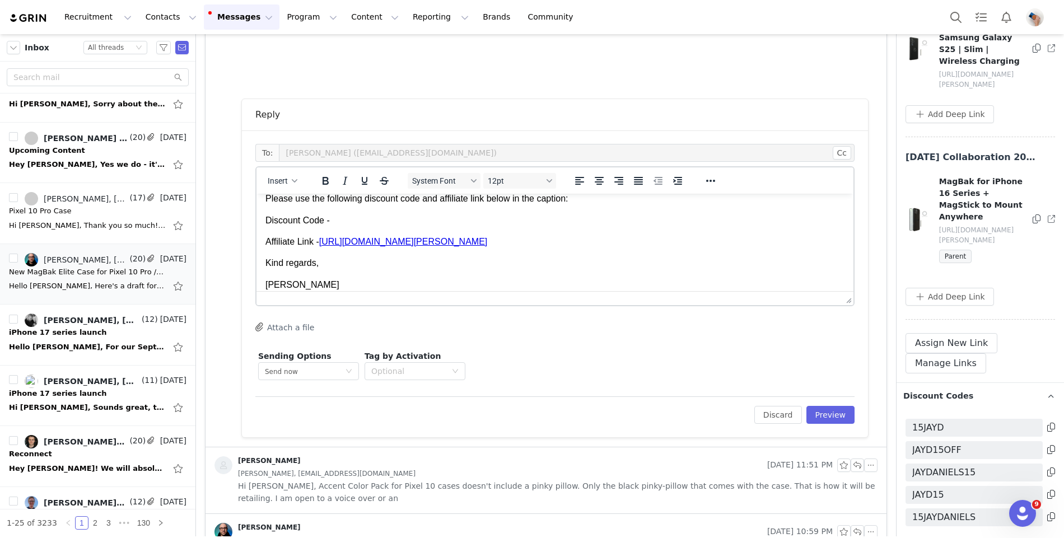
click at [1050, 445] on icon at bounding box center [1051, 449] width 8 height 9
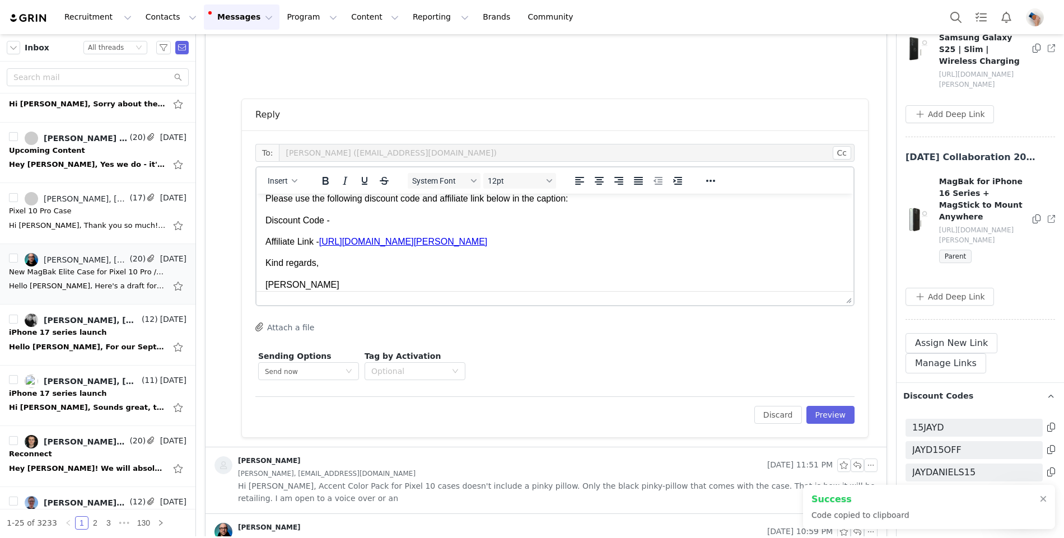
click at [410, 223] on p "Discount Code -" at bounding box center [554, 220] width 579 height 12
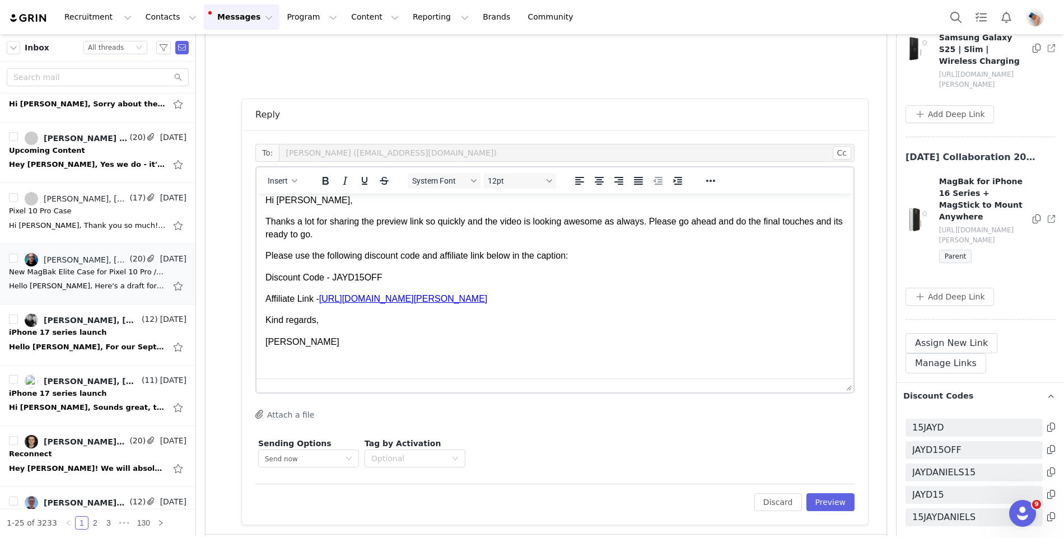
scroll to position [0, 0]
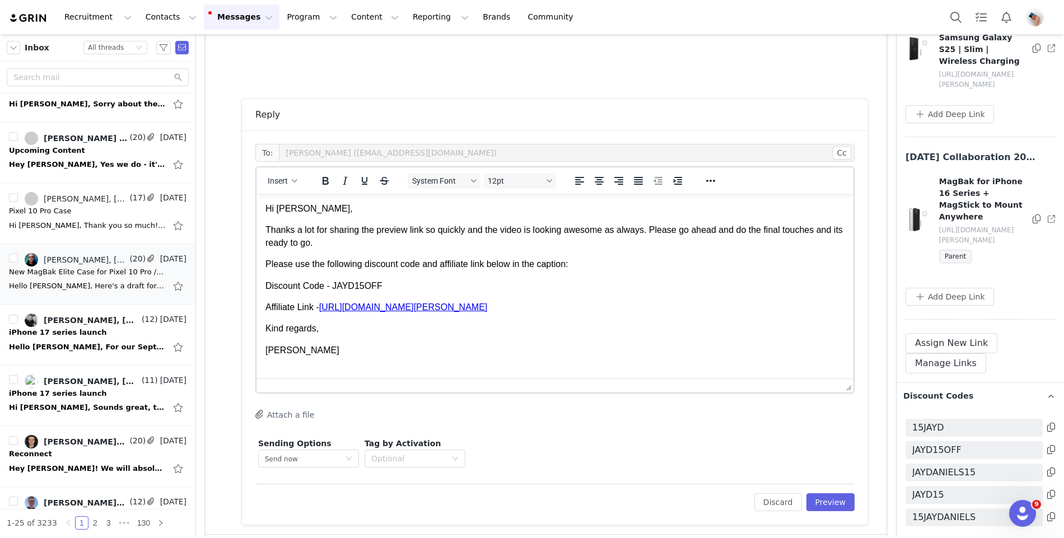
drag, startPoint x: 850, startPoint y: 303, endPoint x: 833, endPoint y: 403, distance: 101.0
click at [430, 262] on p "Please use the following discount code and affiliate link below in the caption:" at bounding box center [554, 264] width 579 height 12
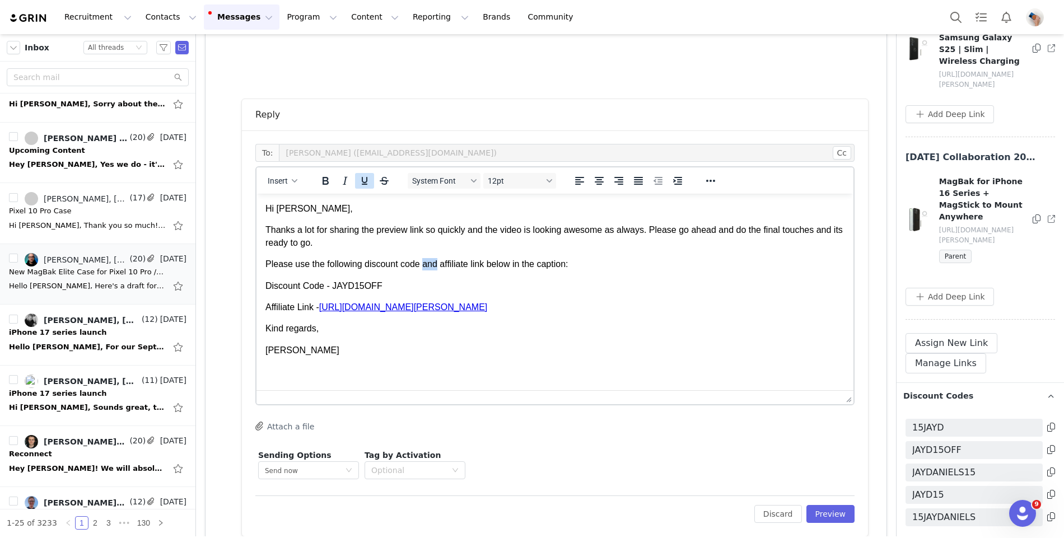
click at [362, 176] on icon "Underline" at bounding box center [364, 180] width 13 height 13
click at [771, 447] on div "Sending Options Send now This will be sent outside of your set email hours . Ta…" at bounding box center [554, 464] width 599 height 35
click at [839, 513] on button "Preview" at bounding box center [830, 514] width 49 height 18
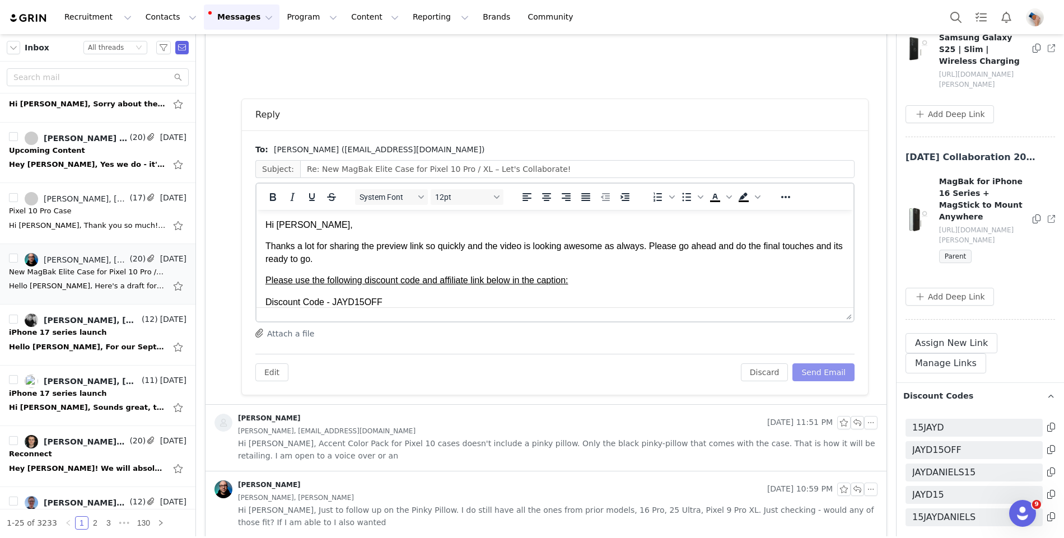
click at [824, 365] on button "Send Email" at bounding box center [823, 372] width 62 height 18
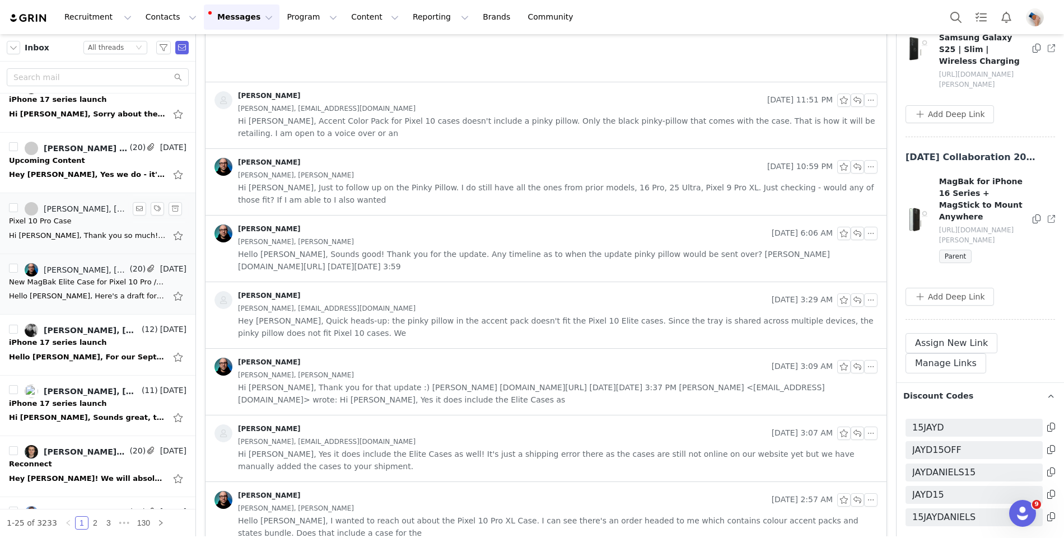
scroll to position [422, 0]
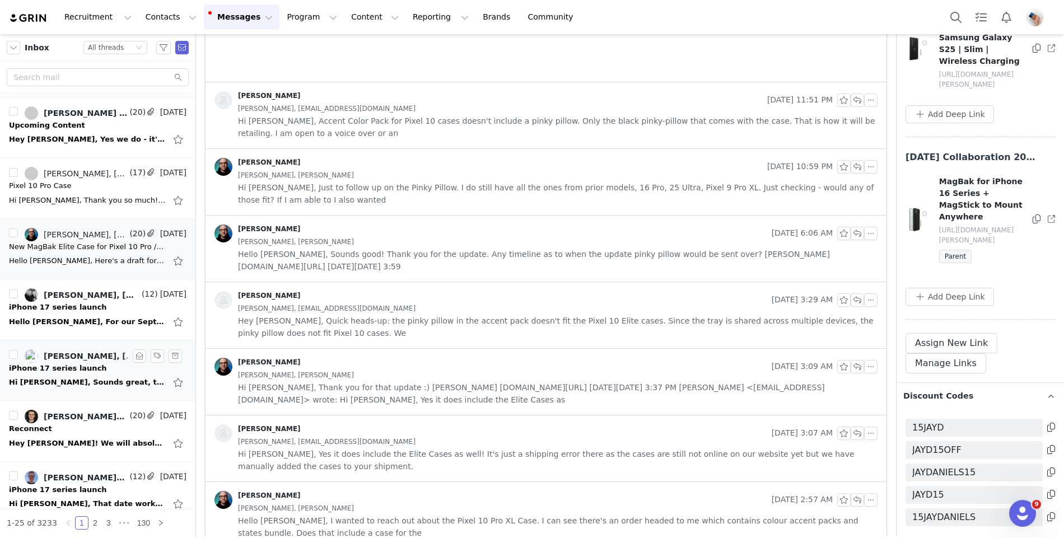
click at [53, 368] on div "iPhone 17 series launch" at bounding box center [58, 368] width 98 height 11
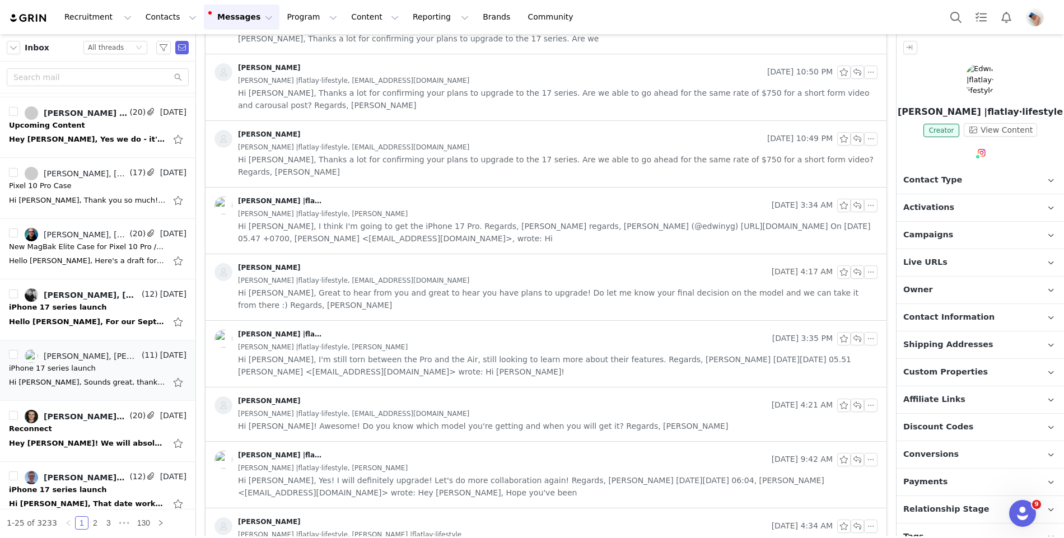
scroll to position [0, 0]
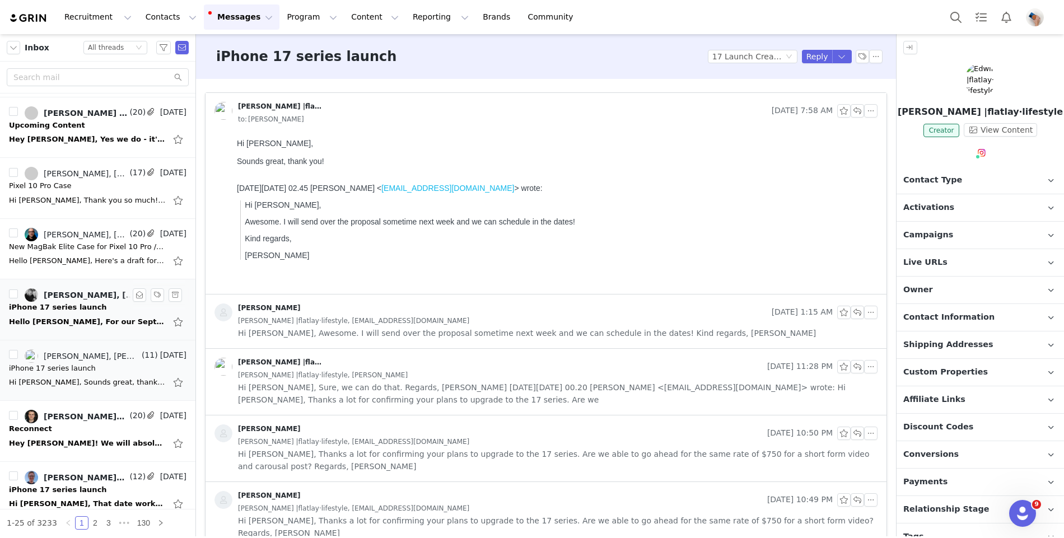
click at [83, 316] on div "Hello [PERSON_NAME], For our September collaboration, I'll be creating a distin…" at bounding box center [87, 321] width 157 height 11
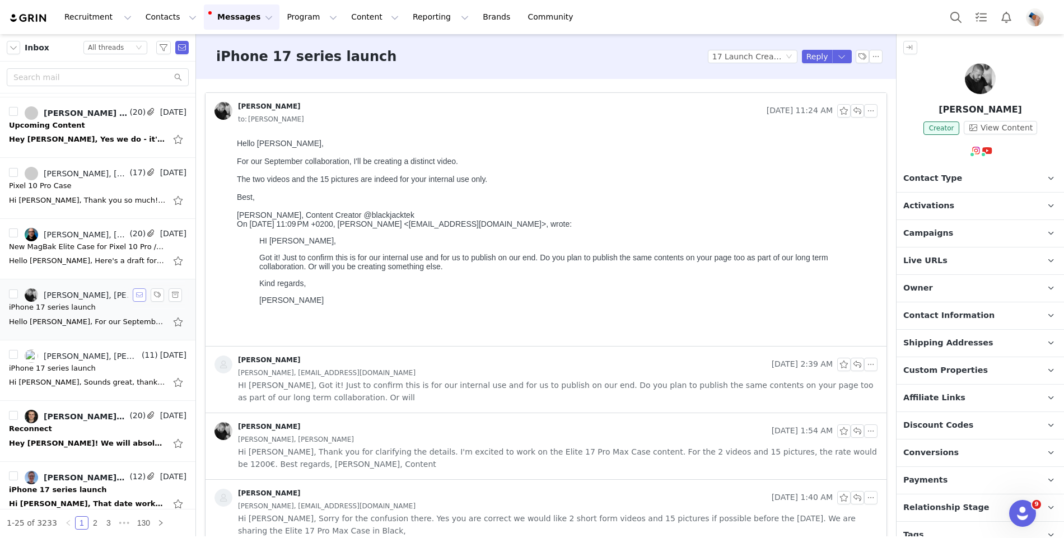
click at [139, 293] on button "button" at bounding box center [139, 294] width 13 height 13
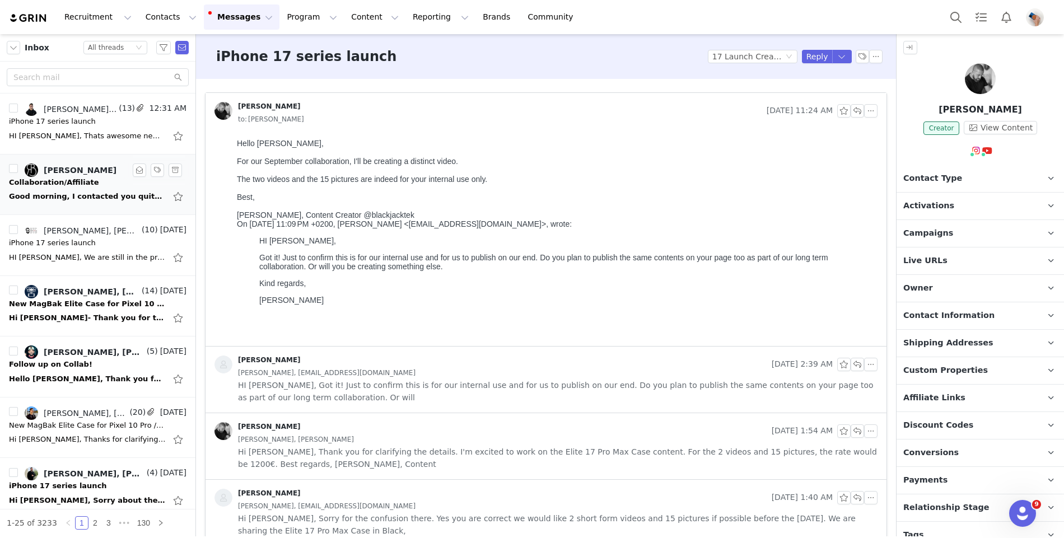
click at [86, 194] on div "Good morning, I contacted you quite some time ago, but was curious if there's a…" at bounding box center [87, 196] width 157 height 11
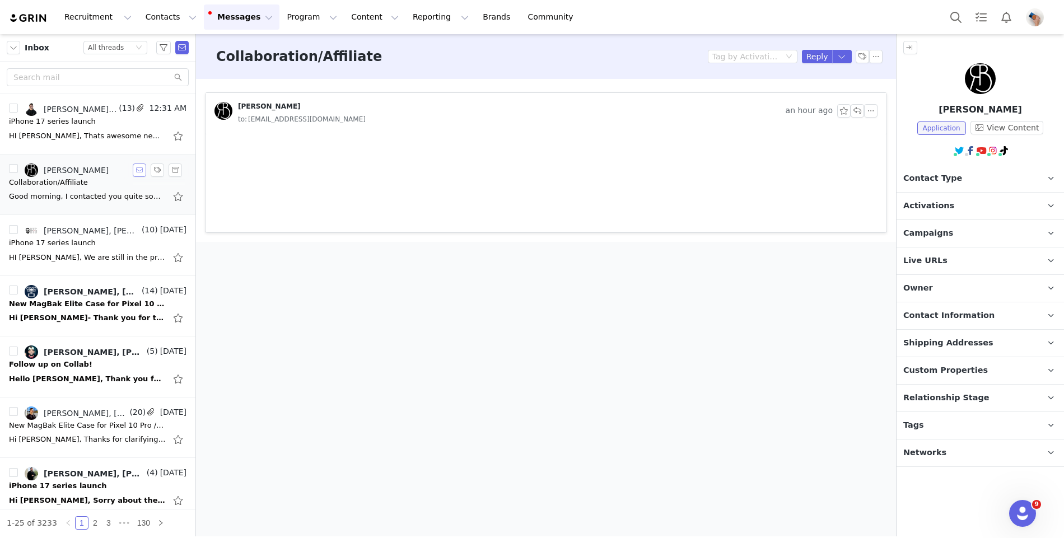
click at [141, 170] on button "button" at bounding box center [139, 170] width 13 height 13
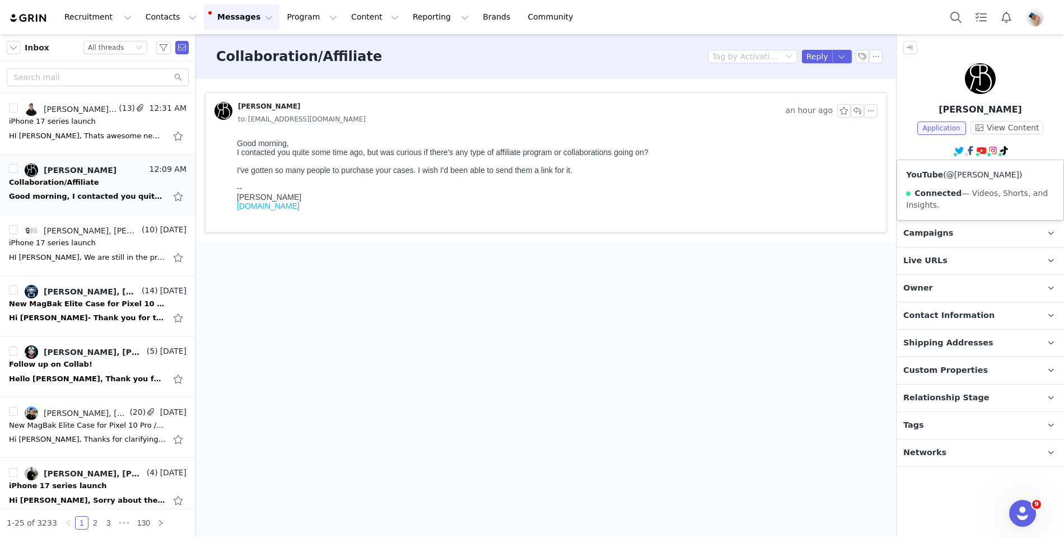
click at [976, 172] on link "@[PERSON_NAME]" at bounding box center [982, 174] width 73 height 9
click at [983, 175] on link "@theryanbarton" at bounding box center [992, 174] width 64 height 9
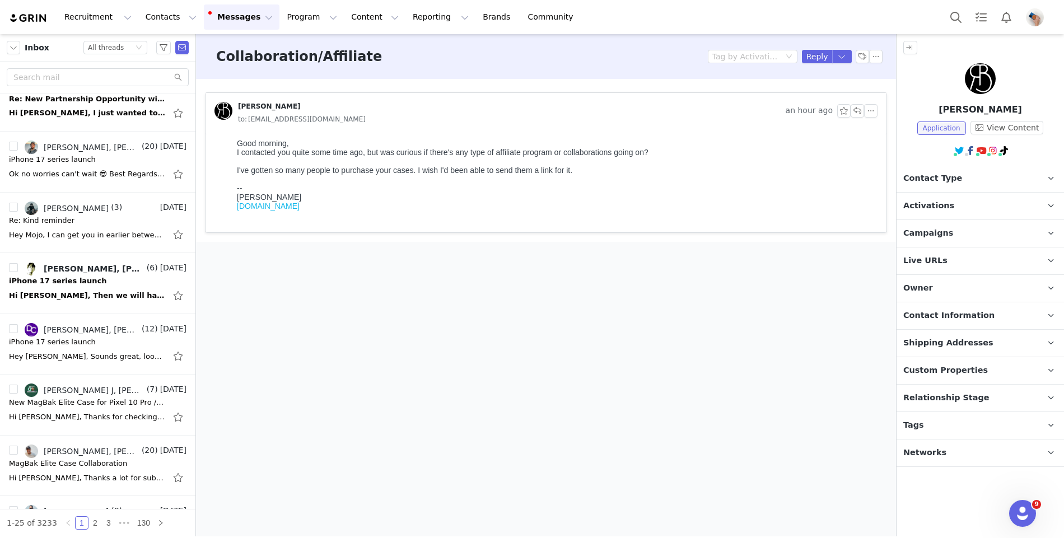
scroll to position [933, 0]
click at [77, 232] on div "Hey Mojo, I can get you in earlier between [DATE] - [DATE] if that works. Would…" at bounding box center [87, 236] width 157 height 11
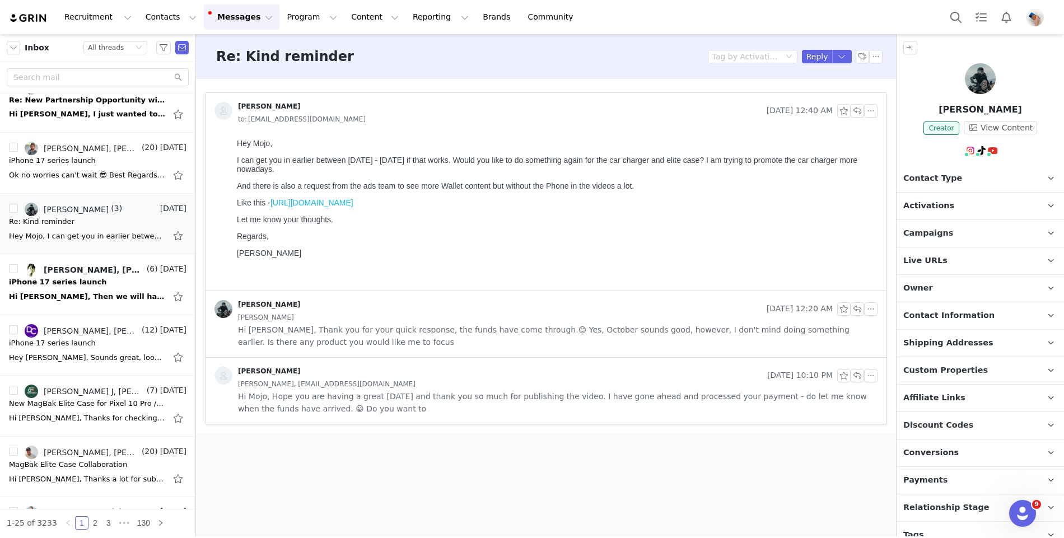
scroll to position [0, 0]
click at [328, 397] on span "Hi Mojo, Hope you are having a great [DATE] and thank you so much for publishin…" at bounding box center [558, 402] width 640 height 25
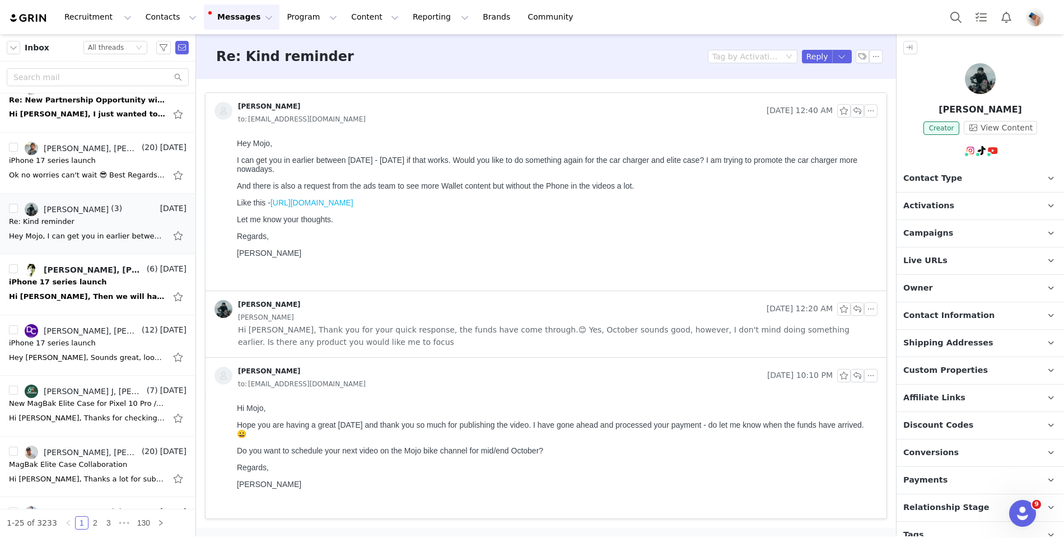
click at [349, 338] on span "Hi [PERSON_NAME], Thank you for your quick response, the funds have come throug…" at bounding box center [558, 336] width 640 height 25
